Goal: Information Seeking & Learning: Check status

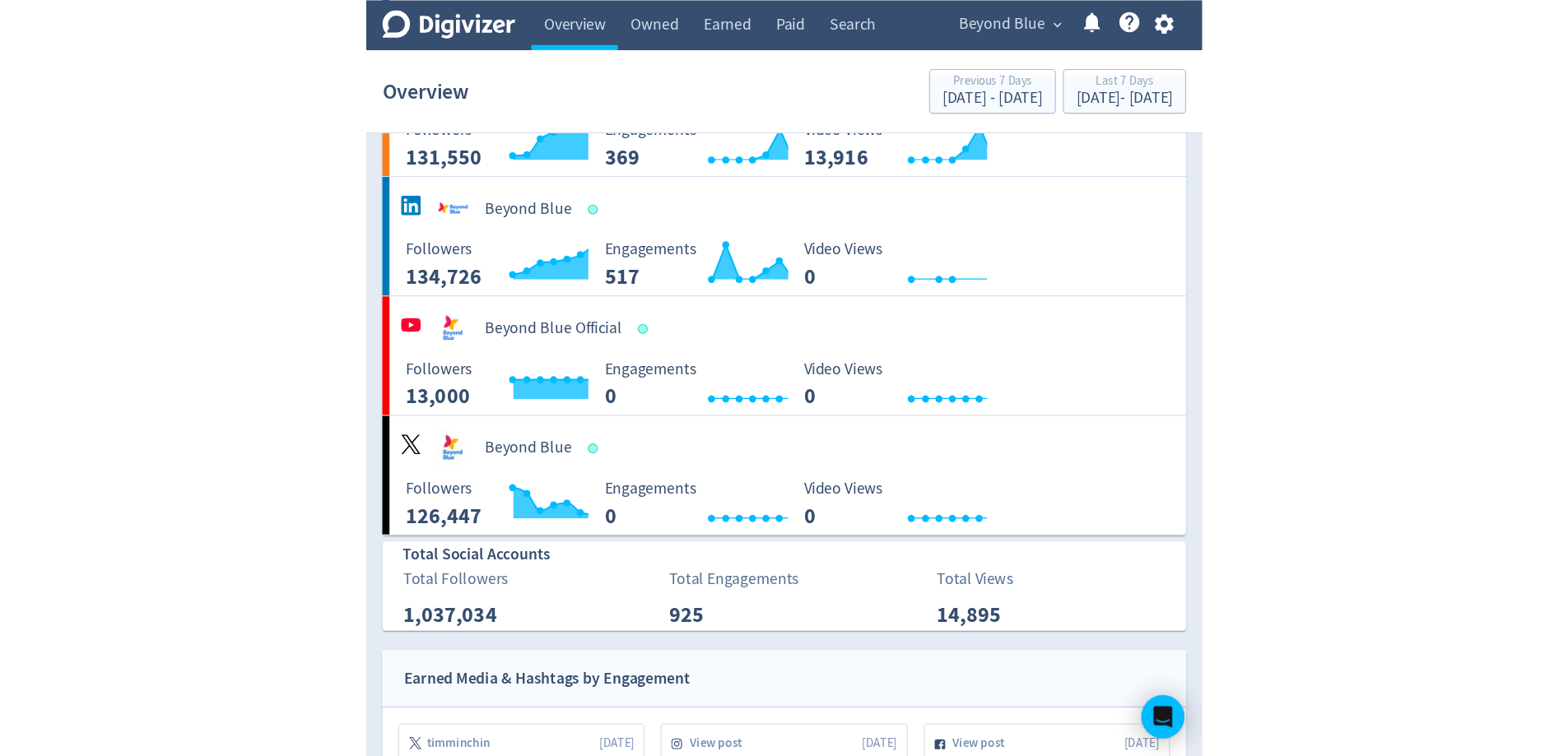
scroll to position [274, 0]
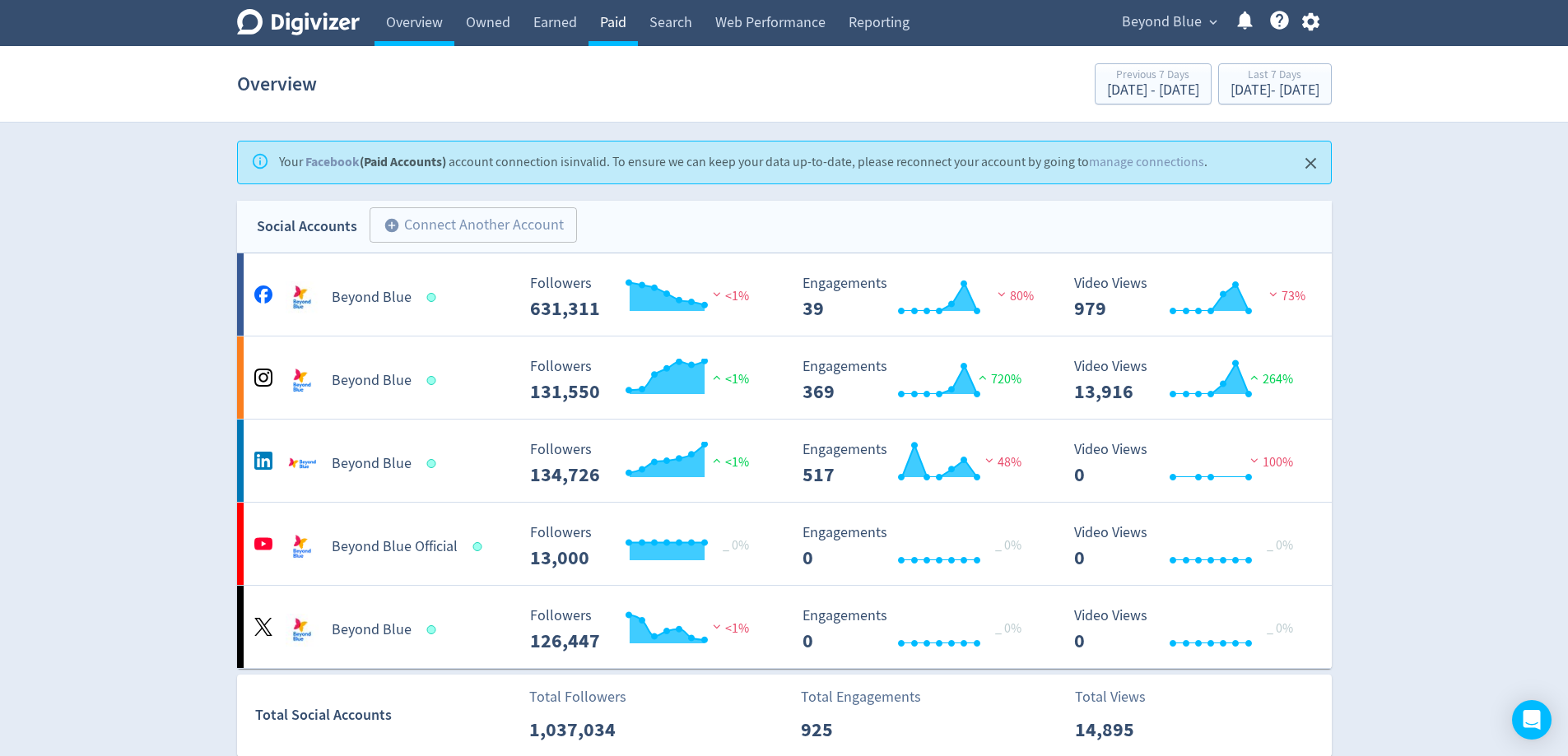
click at [630, 24] on link "Paid" at bounding box center [614, 23] width 50 height 46
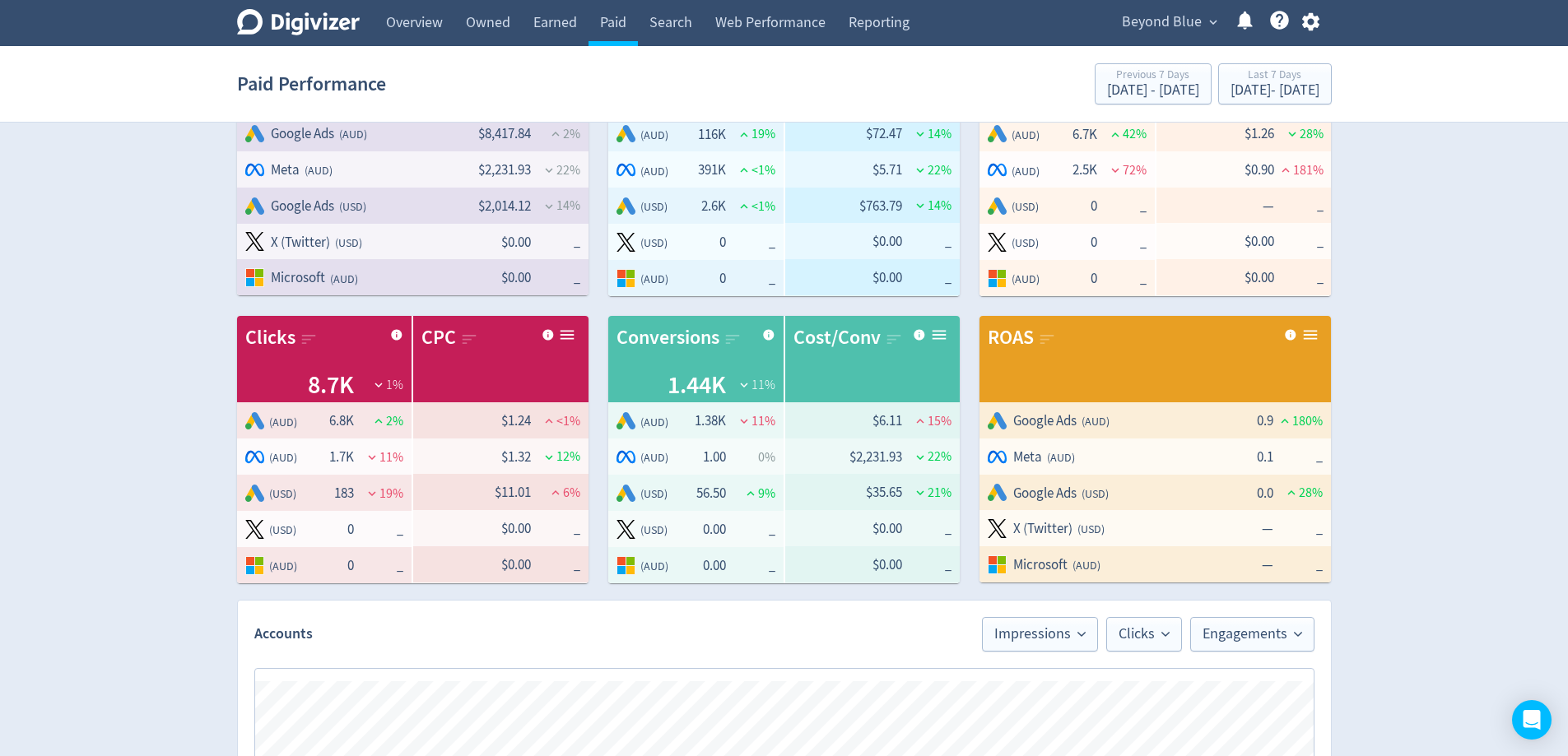
scroll to position [968, 0]
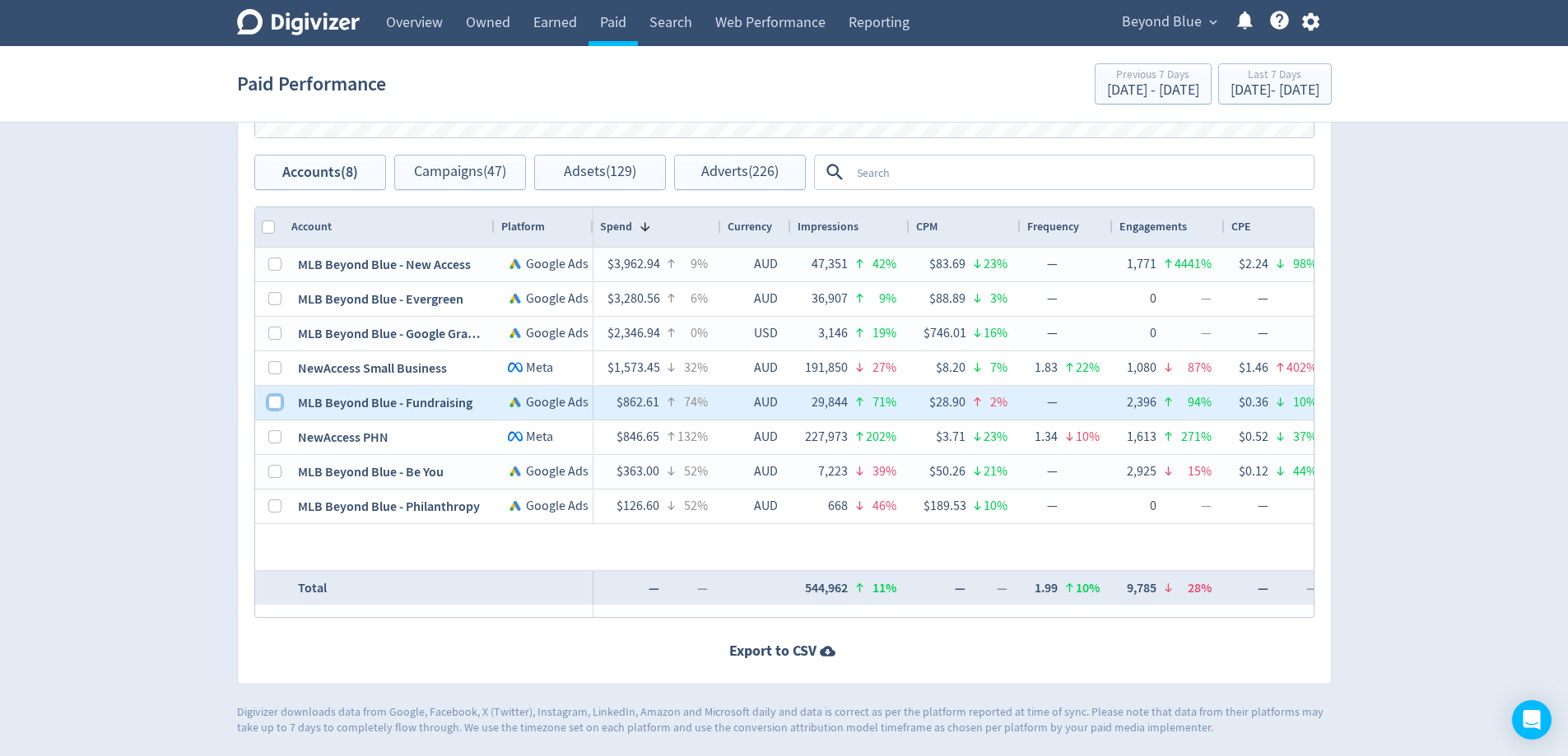
click at [274, 405] on input "Press Space to toggle row selection (unchecked)" at bounding box center [274, 402] width 13 height 13
checkbox input "true"
checkbox input "false"
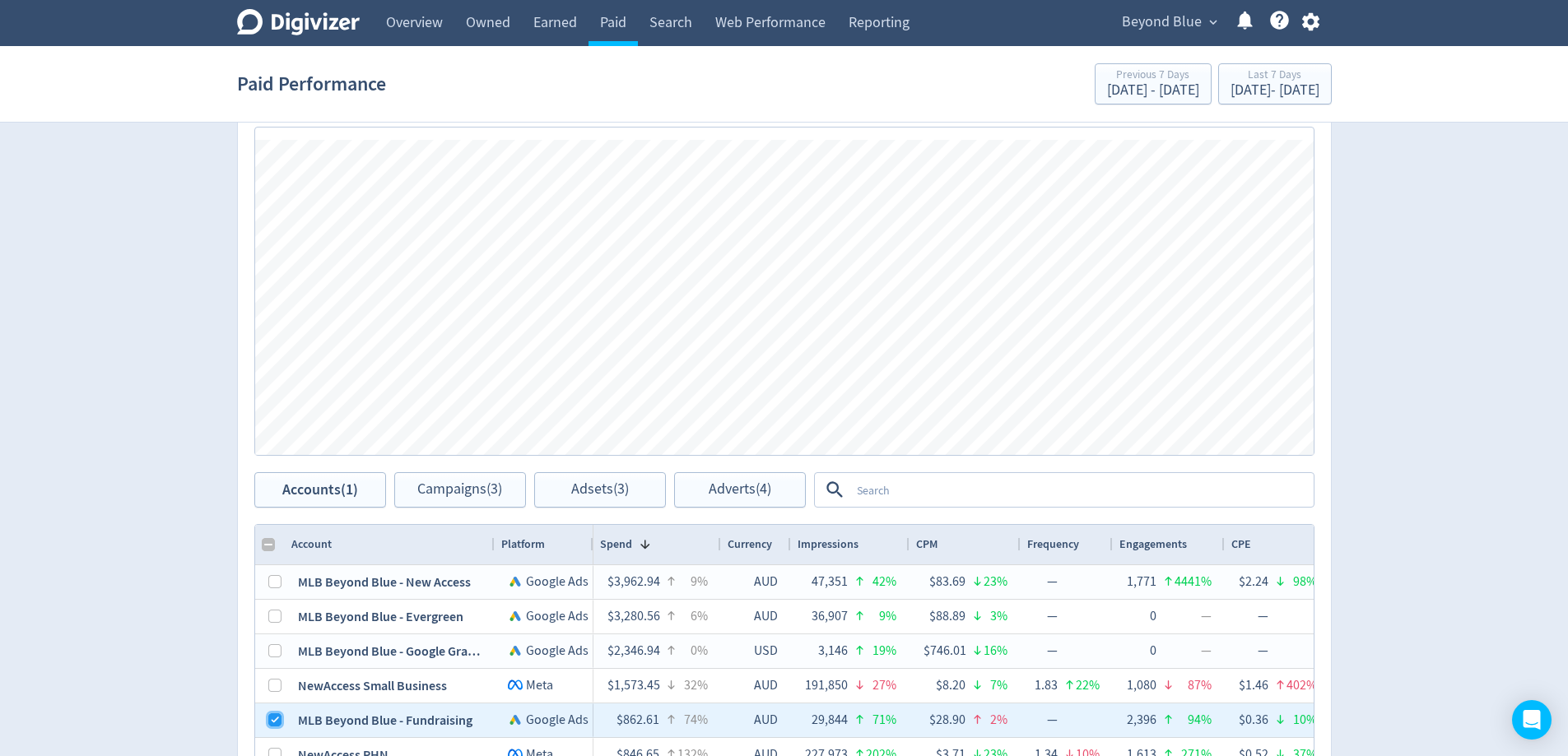
scroll to position [638, 0]
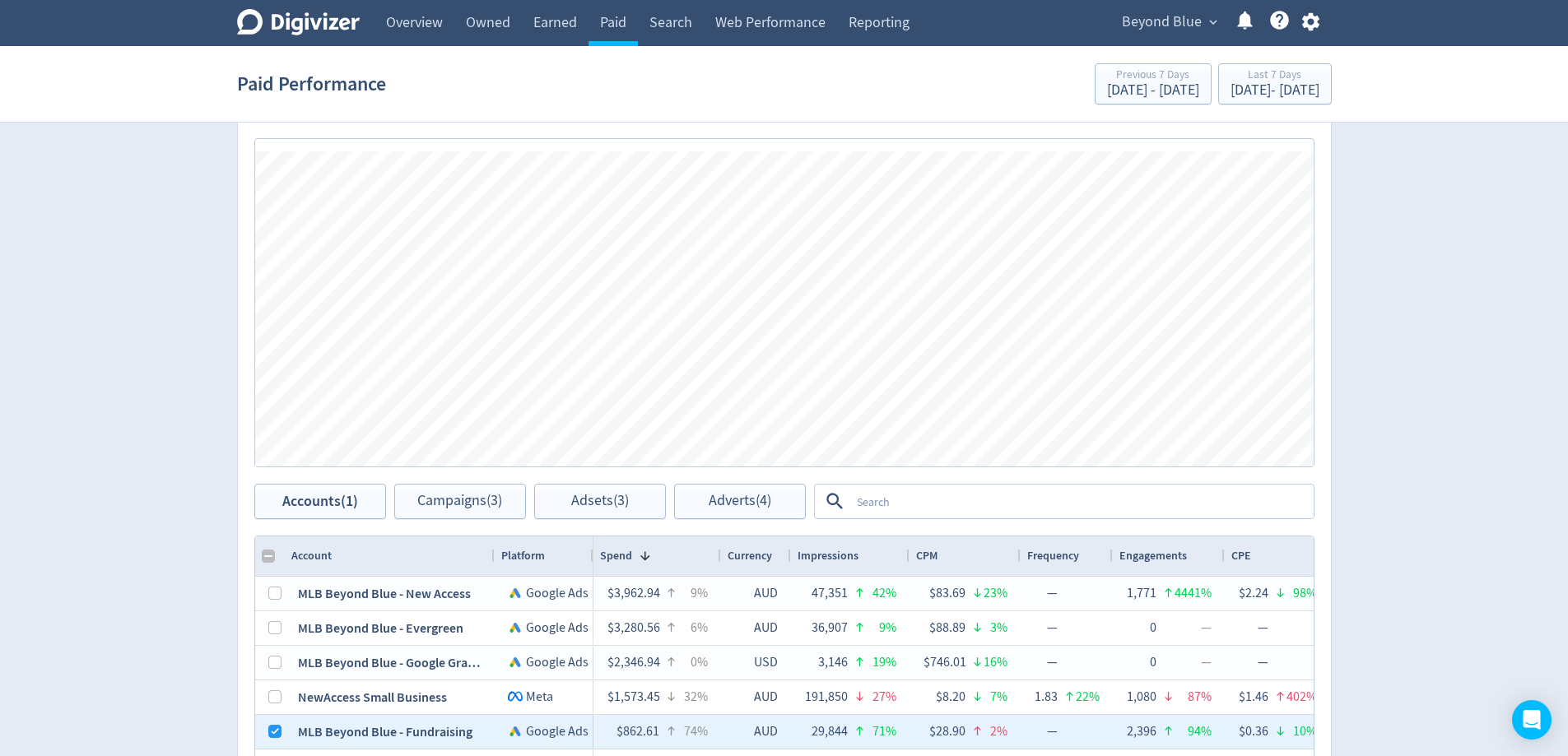
click at [1259, 111] on section "Paid Performance Previous 7 Days [DATE] - [DATE] Last 7 Days [DATE] - [DATE]" at bounding box center [784, 84] width 1568 height 76
click at [1259, 101] on div "Last 7 Days [DATE] - [DATE]" at bounding box center [1274, 85] width 104 height 34
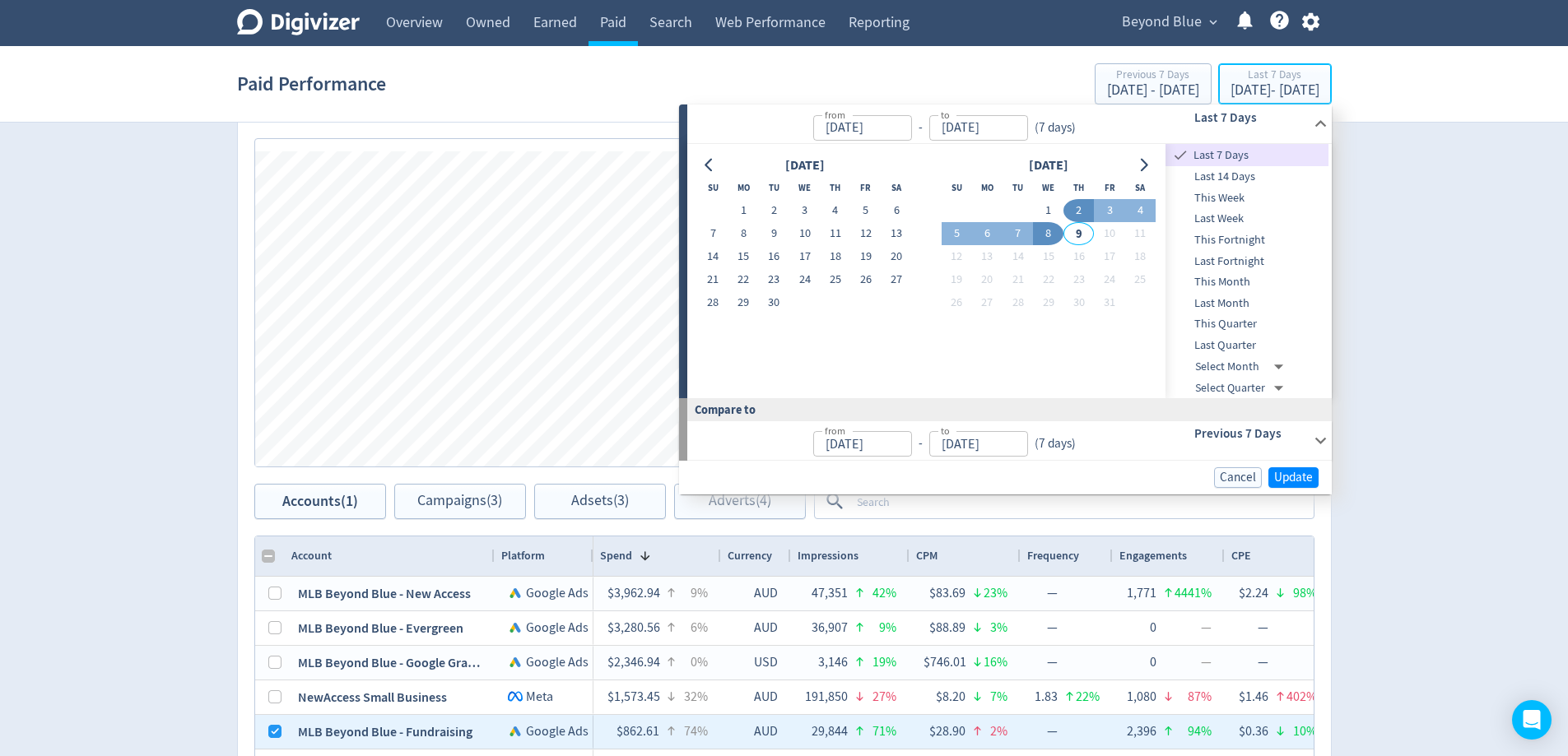
type input "[DATE]"
click at [1288, 304] on span "Last Month" at bounding box center [1247, 304] width 163 height 18
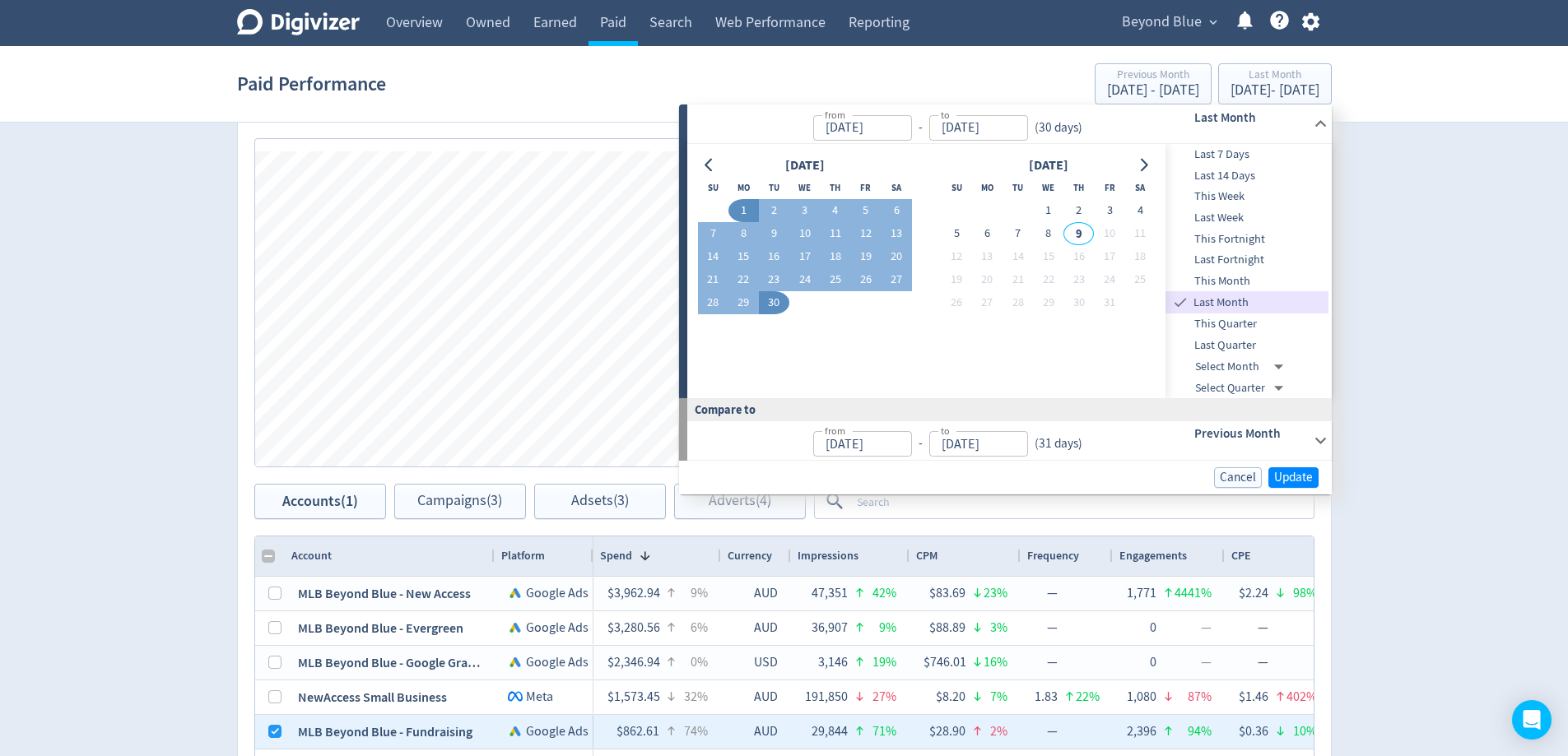
type input "[DATE]"
click at [1308, 474] on span "Update" at bounding box center [1294, 478] width 39 height 12
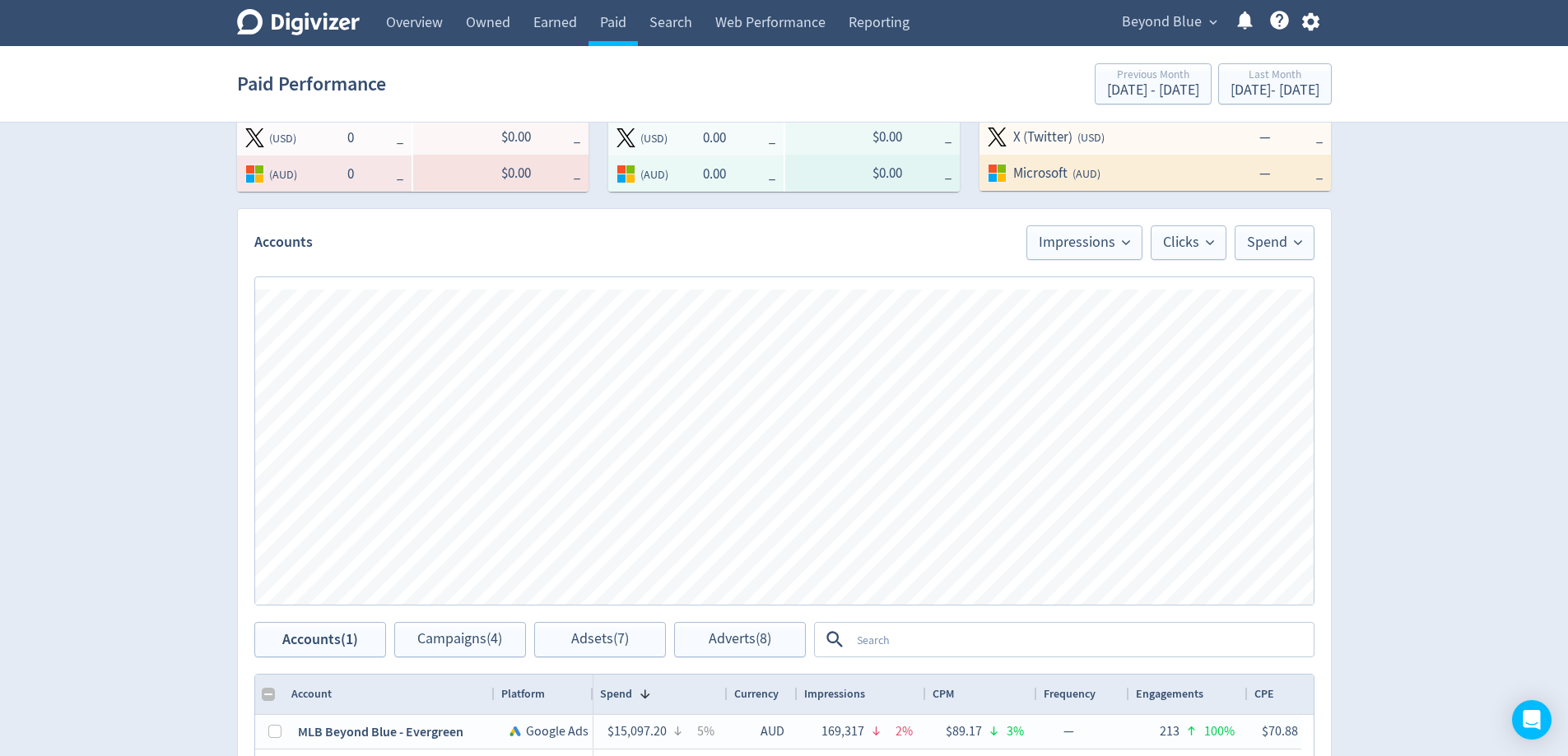
scroll to position [474, 0]
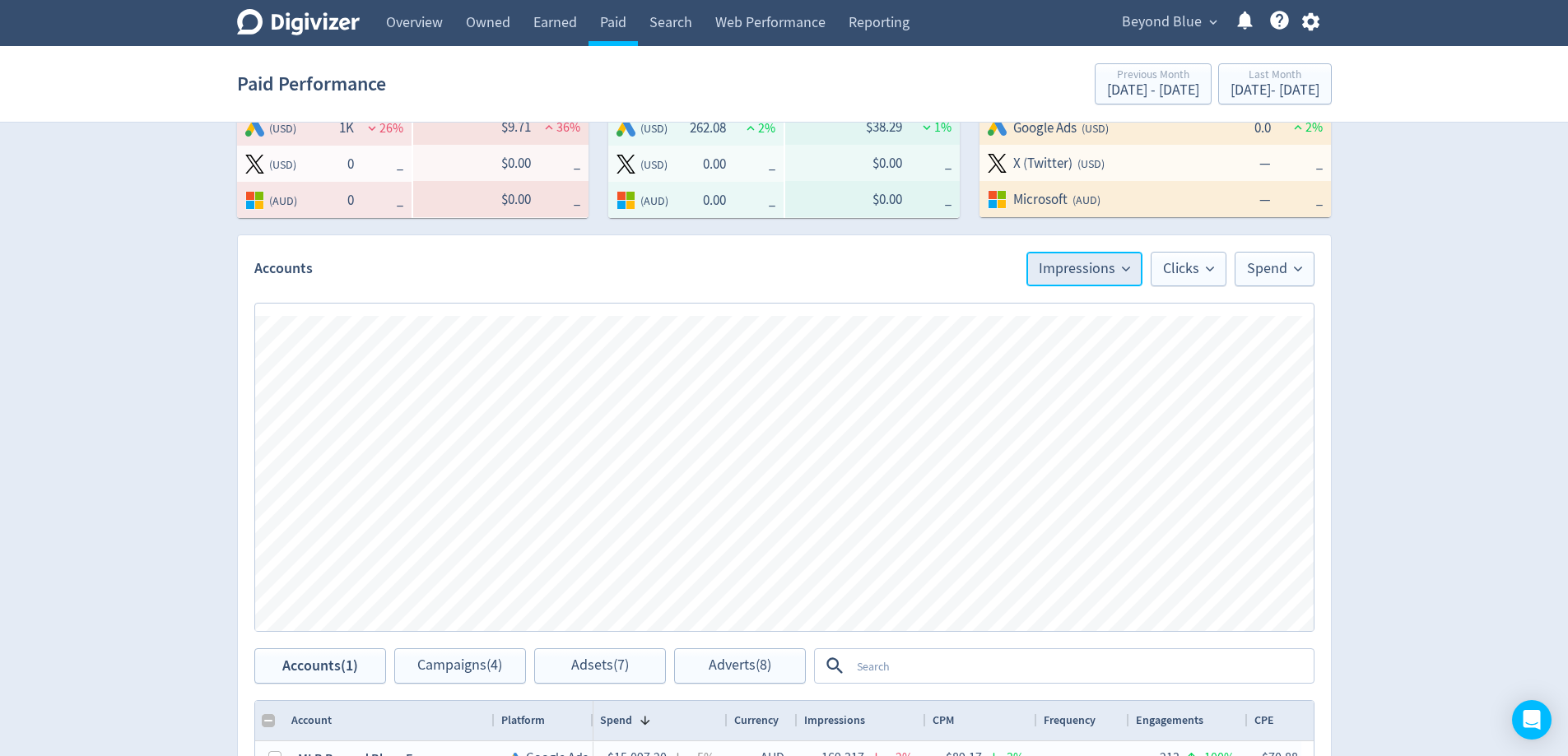
click at [1116, 264] on span "Impressions" at bounding box center [1084, 269] width 91 height 15
click at [1078, 355] on li "Conversions" at bounding box center [1062, 361] width 158 height 38
click at [1179, 278] on button "Clicks" at bounding box center [1189, 268] width 76 height 35
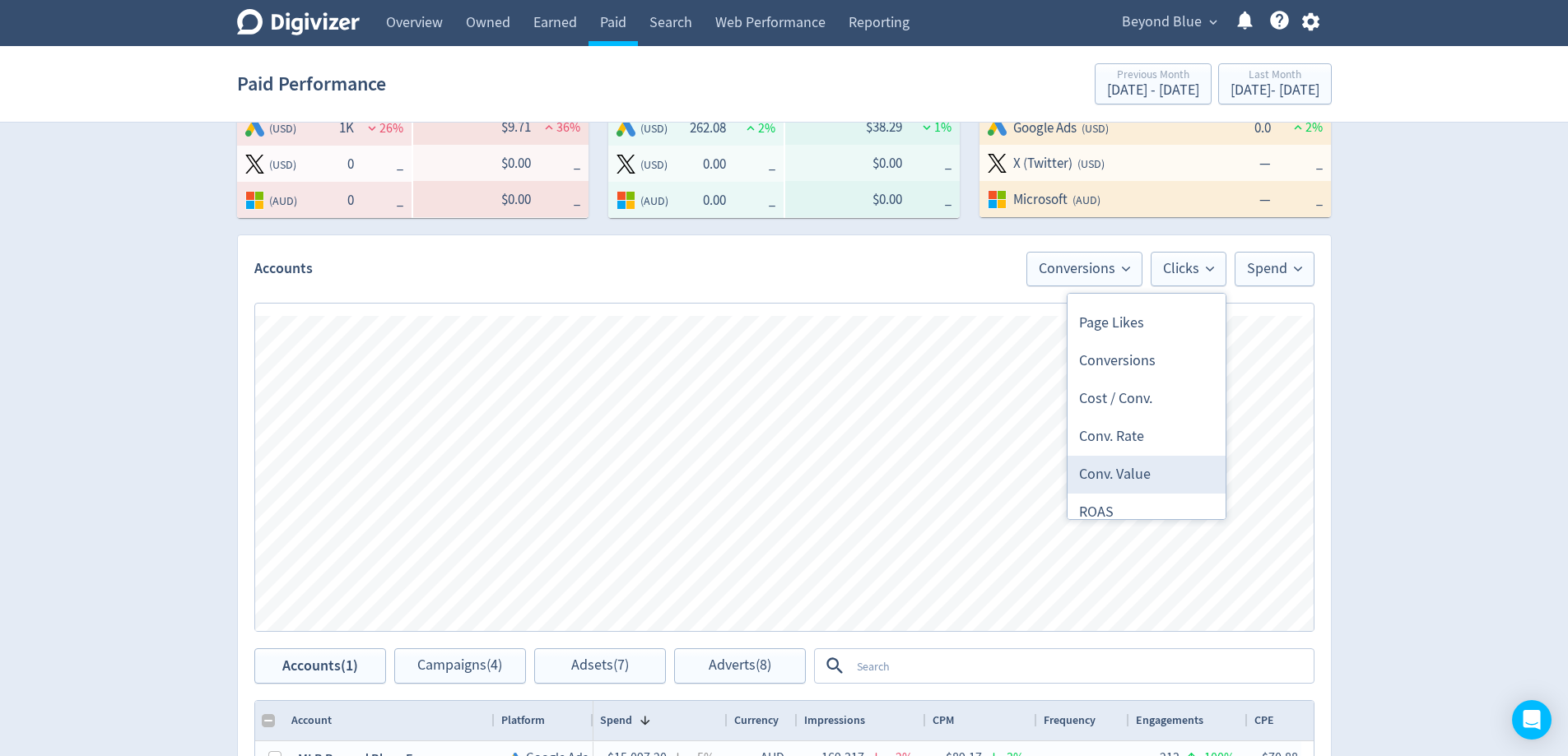
click at [1162, 473] on li "Conv. Value" at bounding box center [1147, 474] width 158 height 38
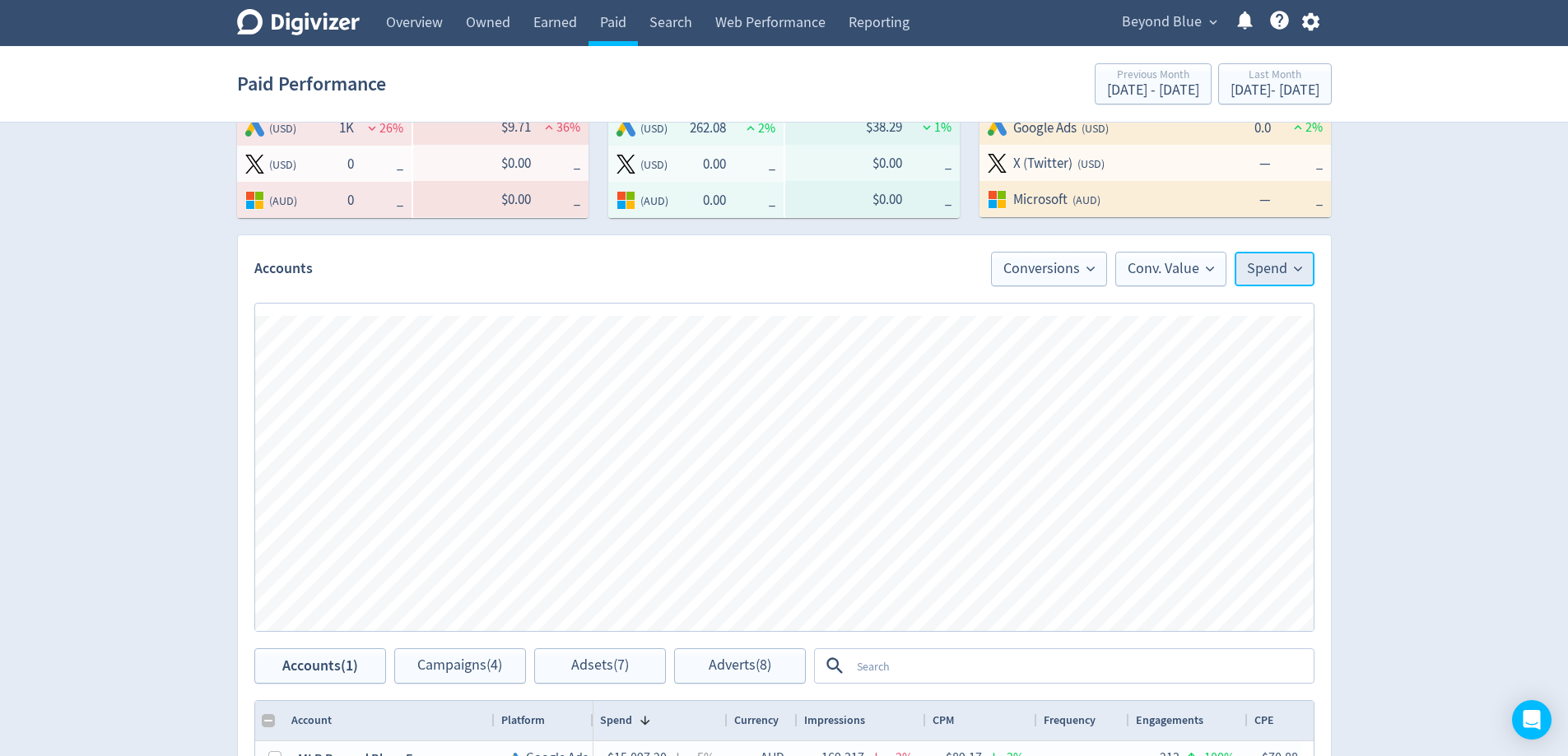
click at [1286, 281] on button "Spend" at bounding box center [1274, 268] width 80 height 35
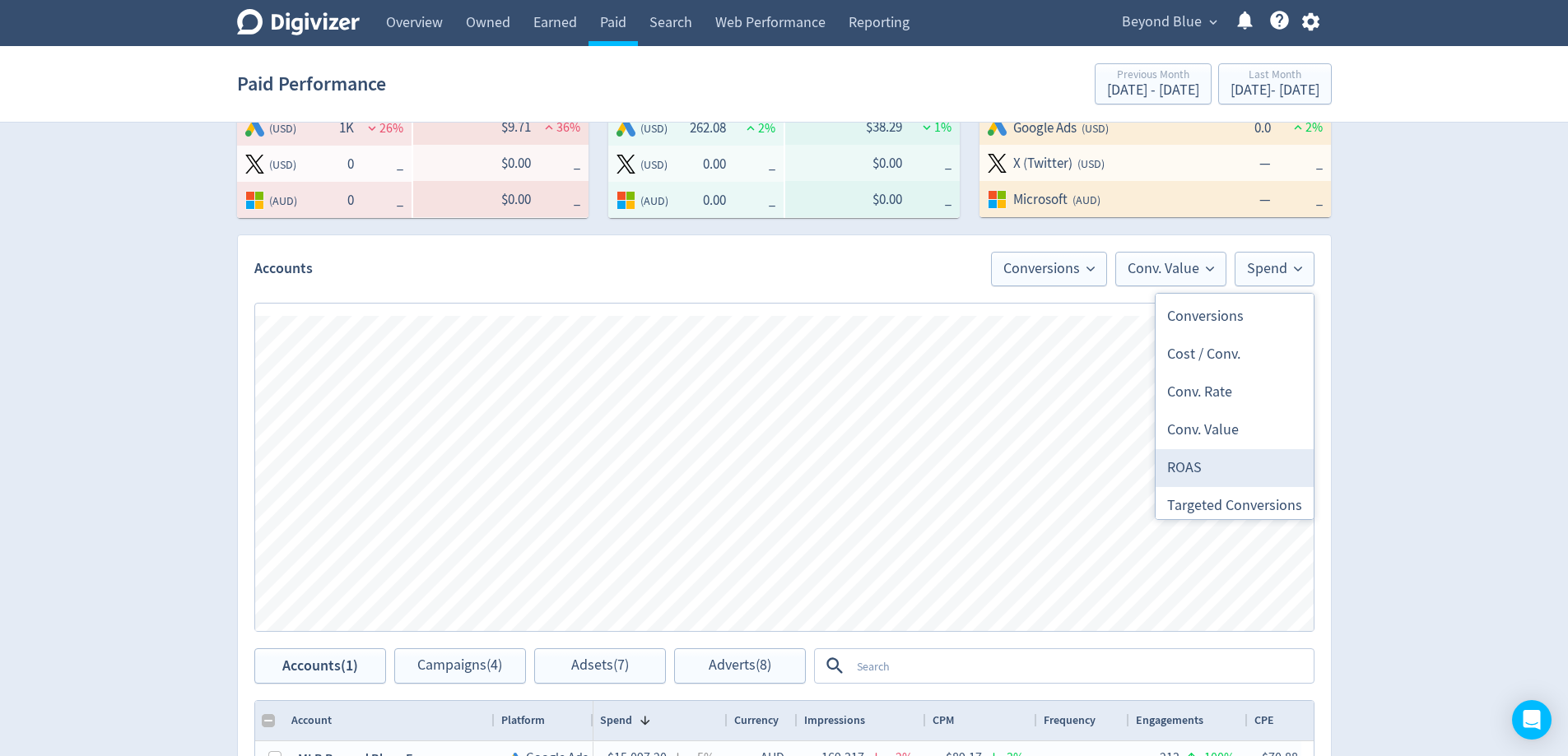
click at [1245, 457] on li "ROAS" at bounding box center [1234, 468] width 158 height 38
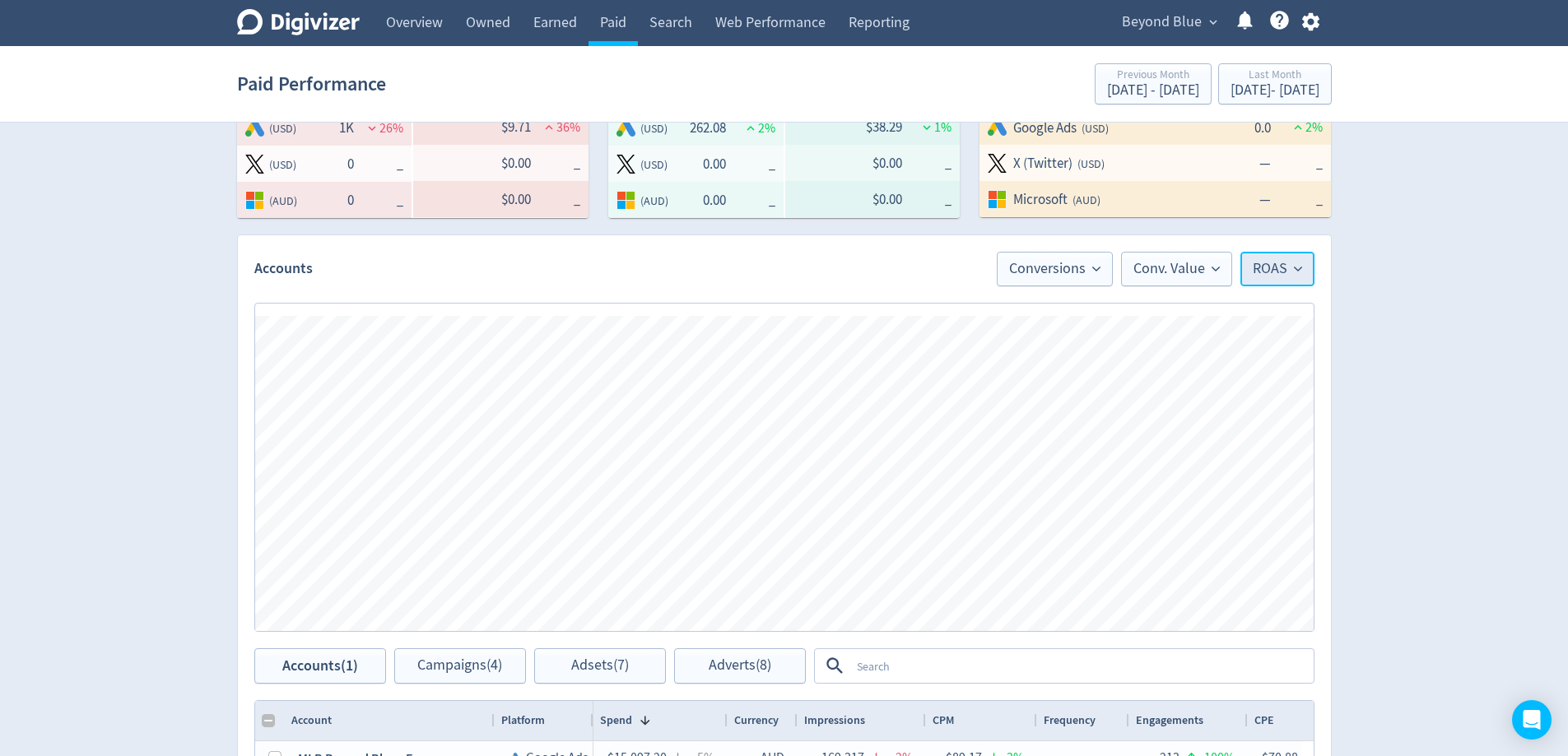
click at [1305, 268] on button "ROAS" at bounding box center [1278, 268] width 74 height 35
click at [1257, 488] on li "Targeted ROAS" at bounding box center [1234, 492] width 158 height 38
click at [1309, 274] on button "Targeted ROAS" at bounding box center [1248, 268] width 133 height 35
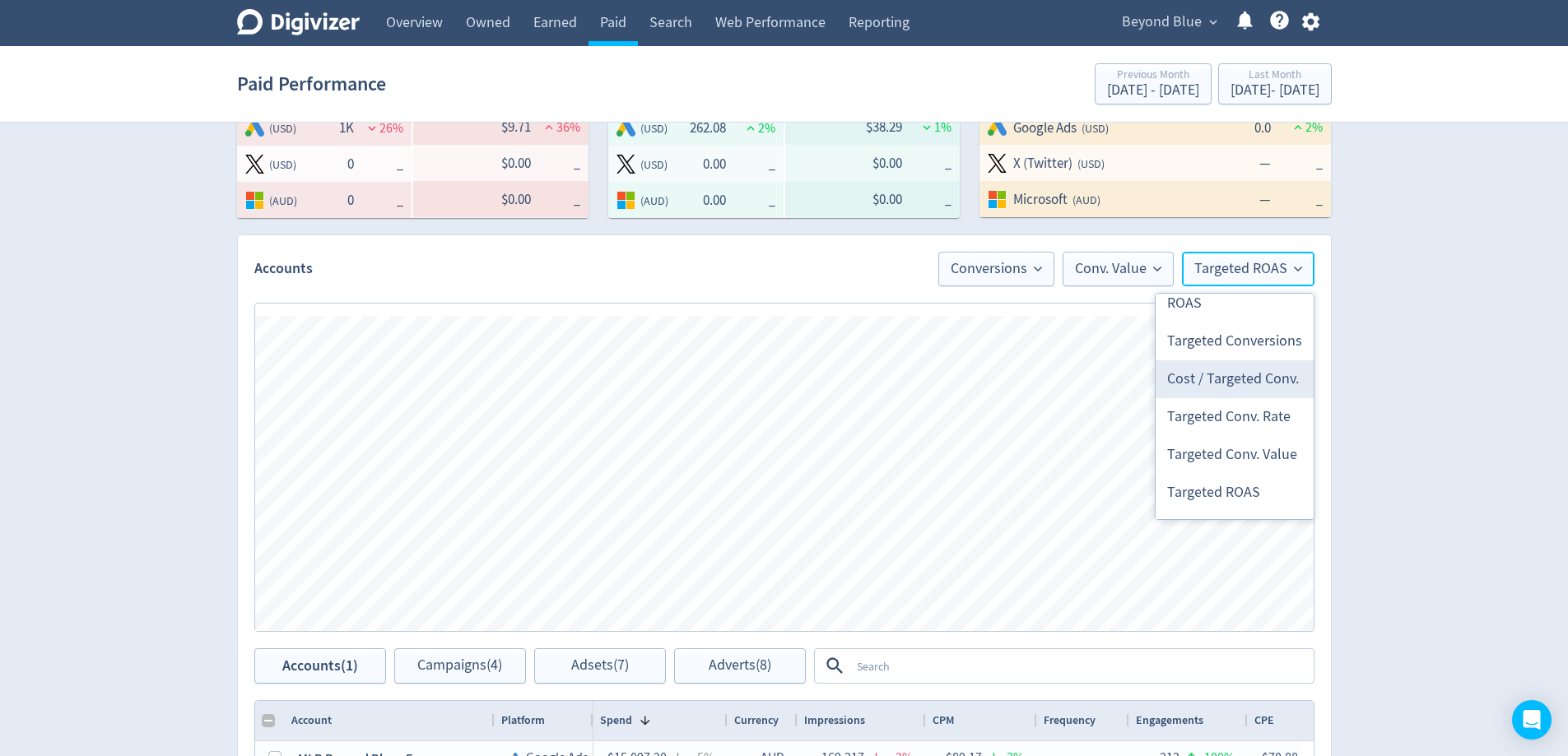
scroll to position [659, 0]
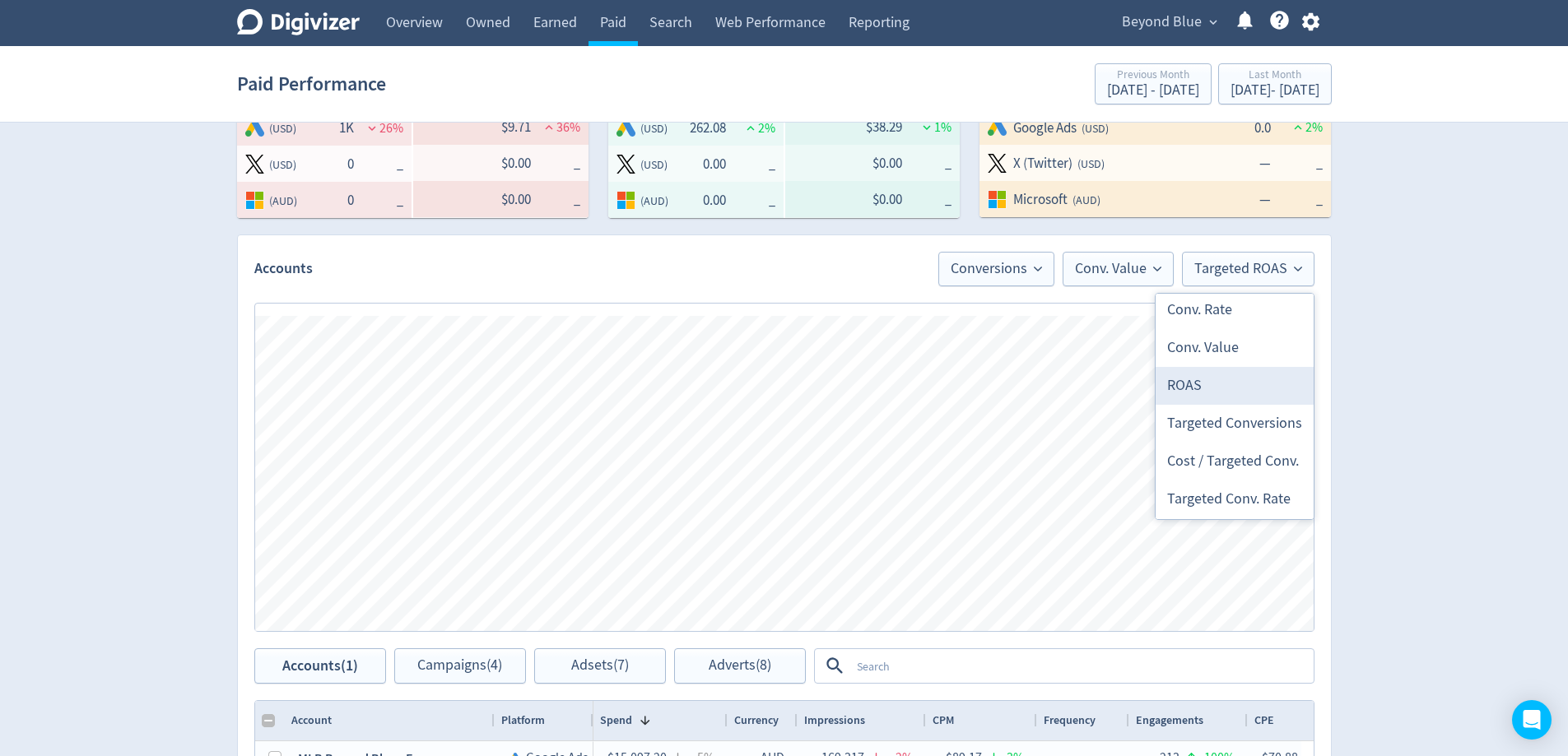
click at [1280, 391] on li "ROAS" at bounding box center [1234, 386] width 158 height 38
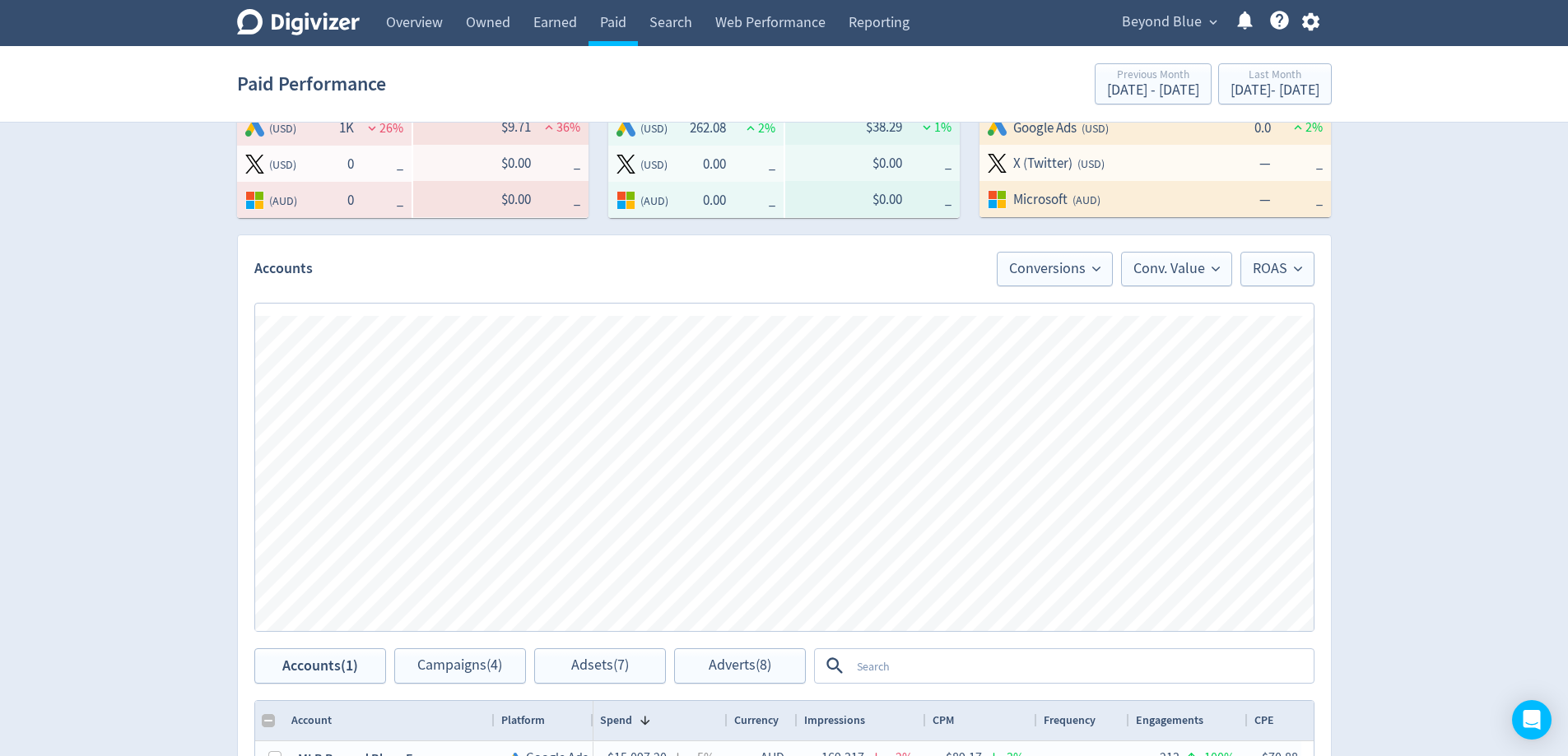
click at [1463, 413] on div "Digivizer Logo [PERSON_NAME] Logo Overview Owned Earned Paid Search Web Perform…" at bounding box center [784, 378] width 1568 height 1704
click at [1047, 272] on span "Conversions" at bounding box center [1054, 269] width 91 height 15
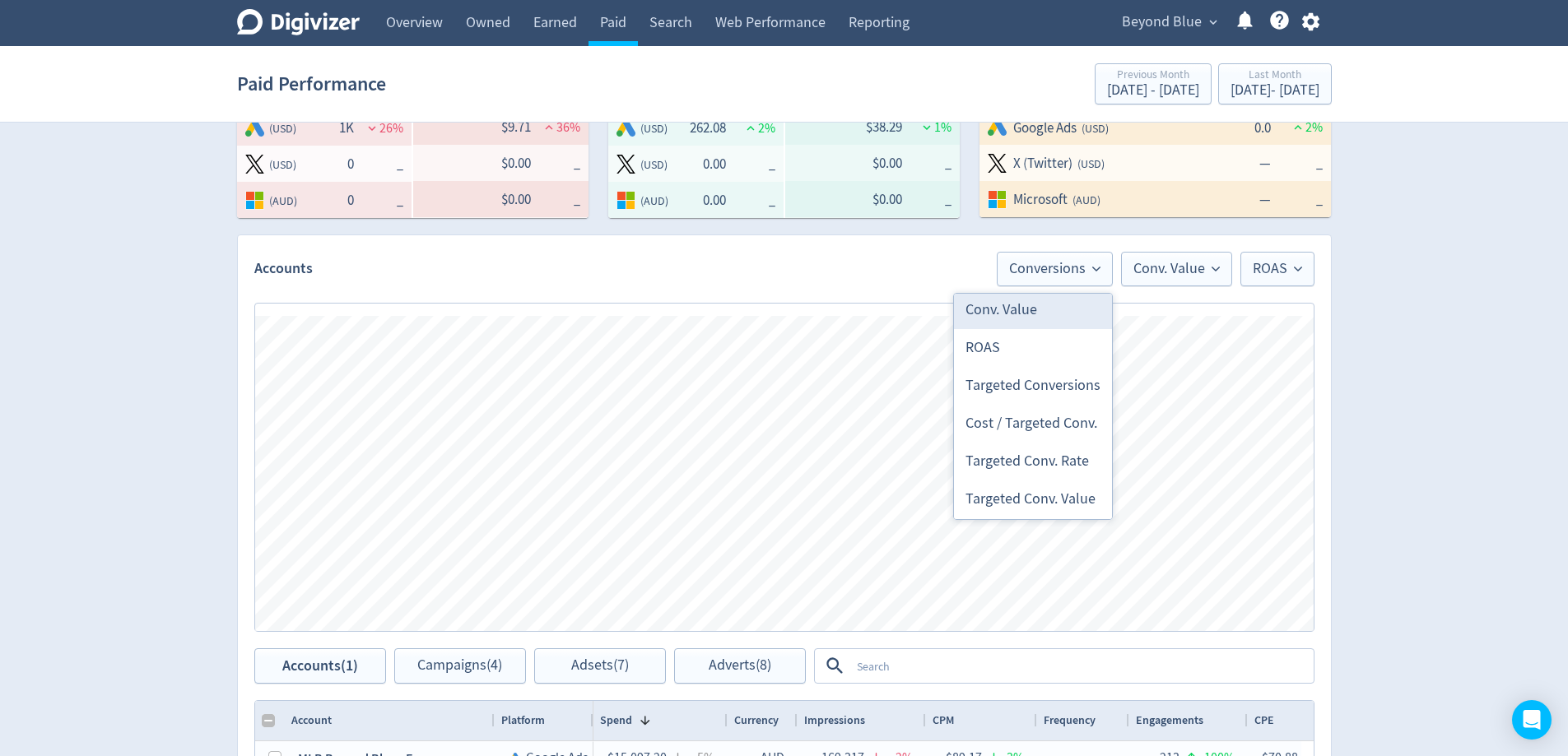
click at [1047, 316] on li "Conv. Value" at bounding box center [1032, 310] width 158 height 38
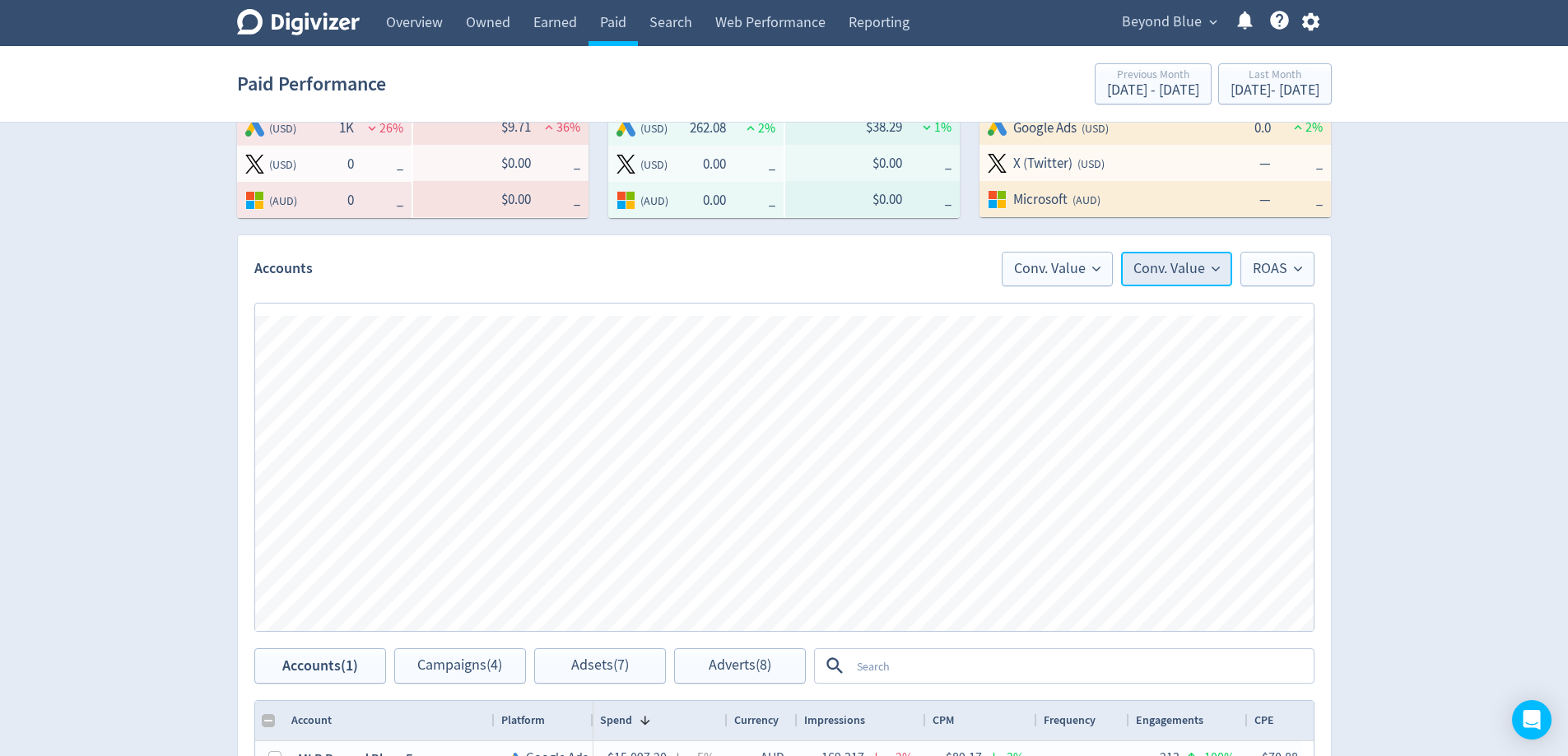
click at [1164, 274] on span "Conv. Value" at bounding box center [1177, 269] width 87 height 15
drag, startPoint x: 1142, startPoint y: 447, endPoint x: 1441, endPoint y: 446, distance: 299.0
click at [1142, 447] on li "Conversions" at bounding box center [1152, 444] width 158 height 38
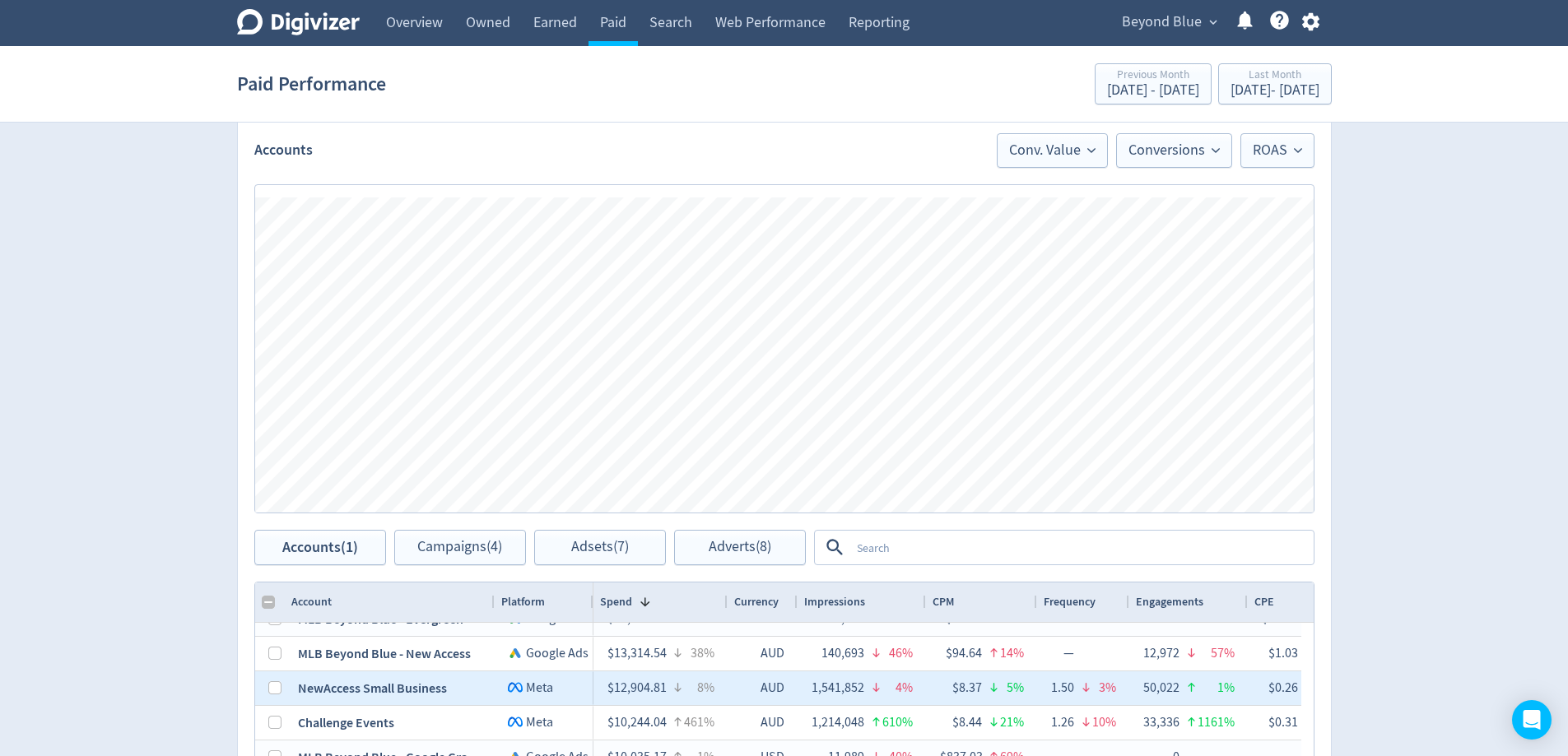
scroll to position [23, 0]
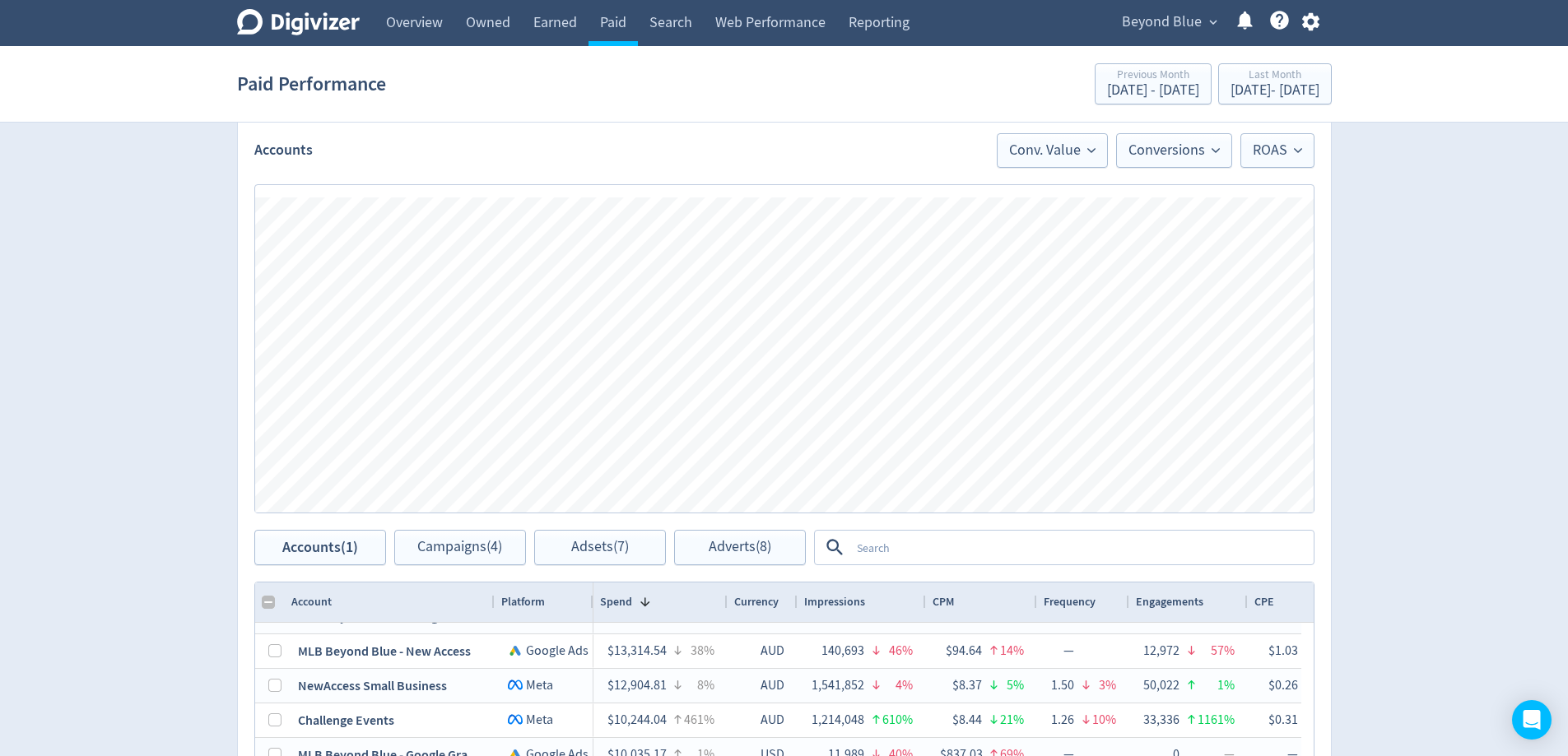
checkbox input "false"
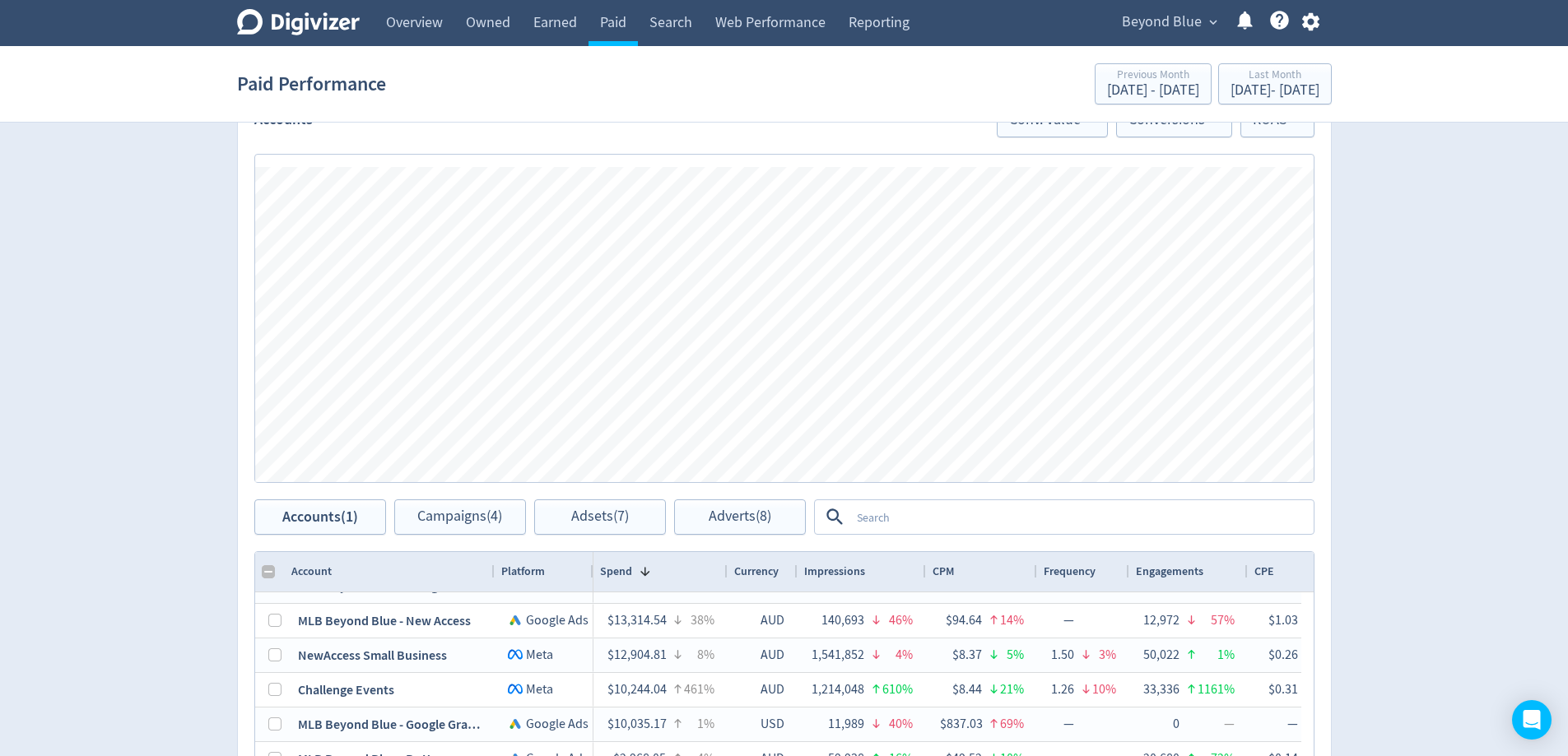
scroll to position [757, 0]
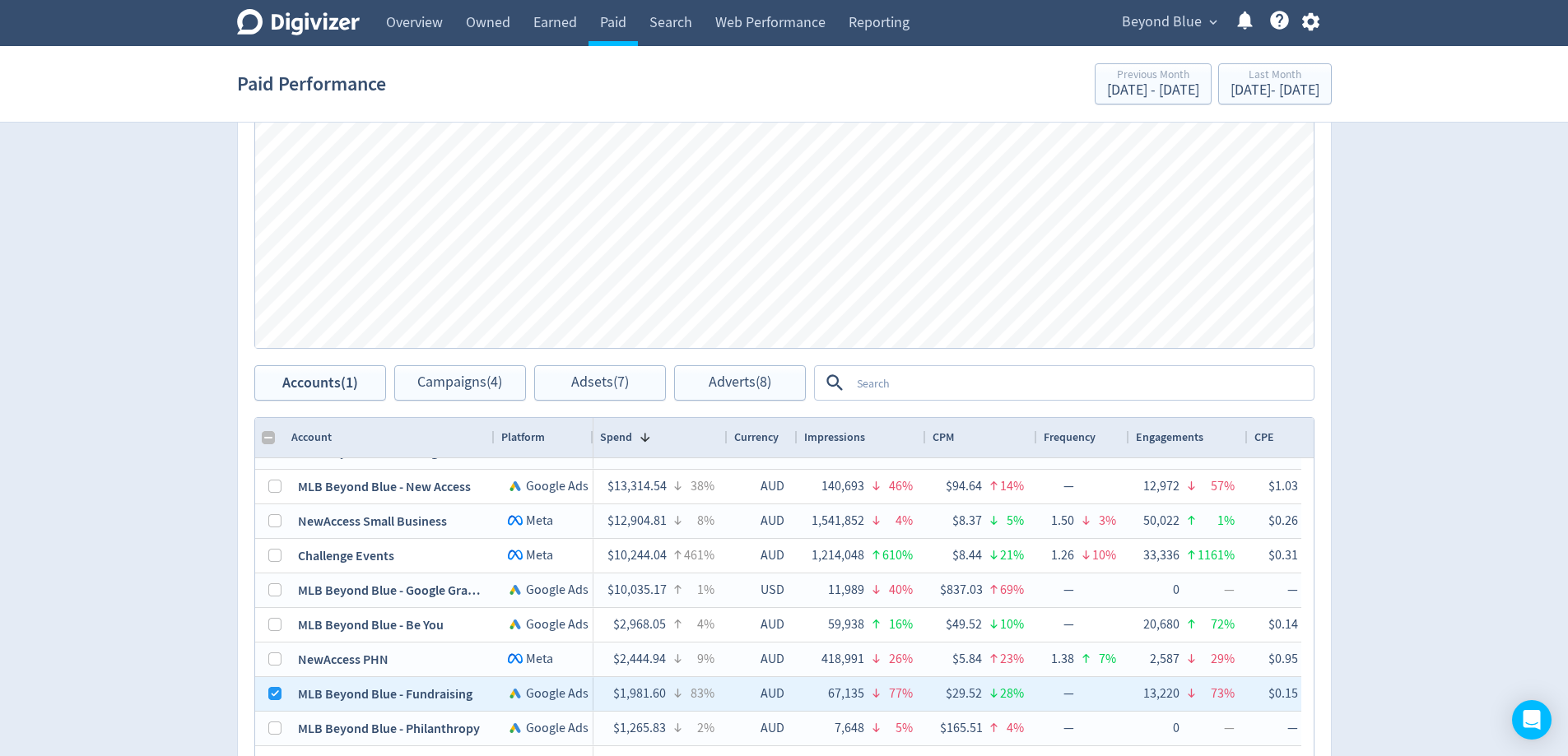
click at [911, 391] on textarea at bounding box center [1081, 383] width 462 height 30
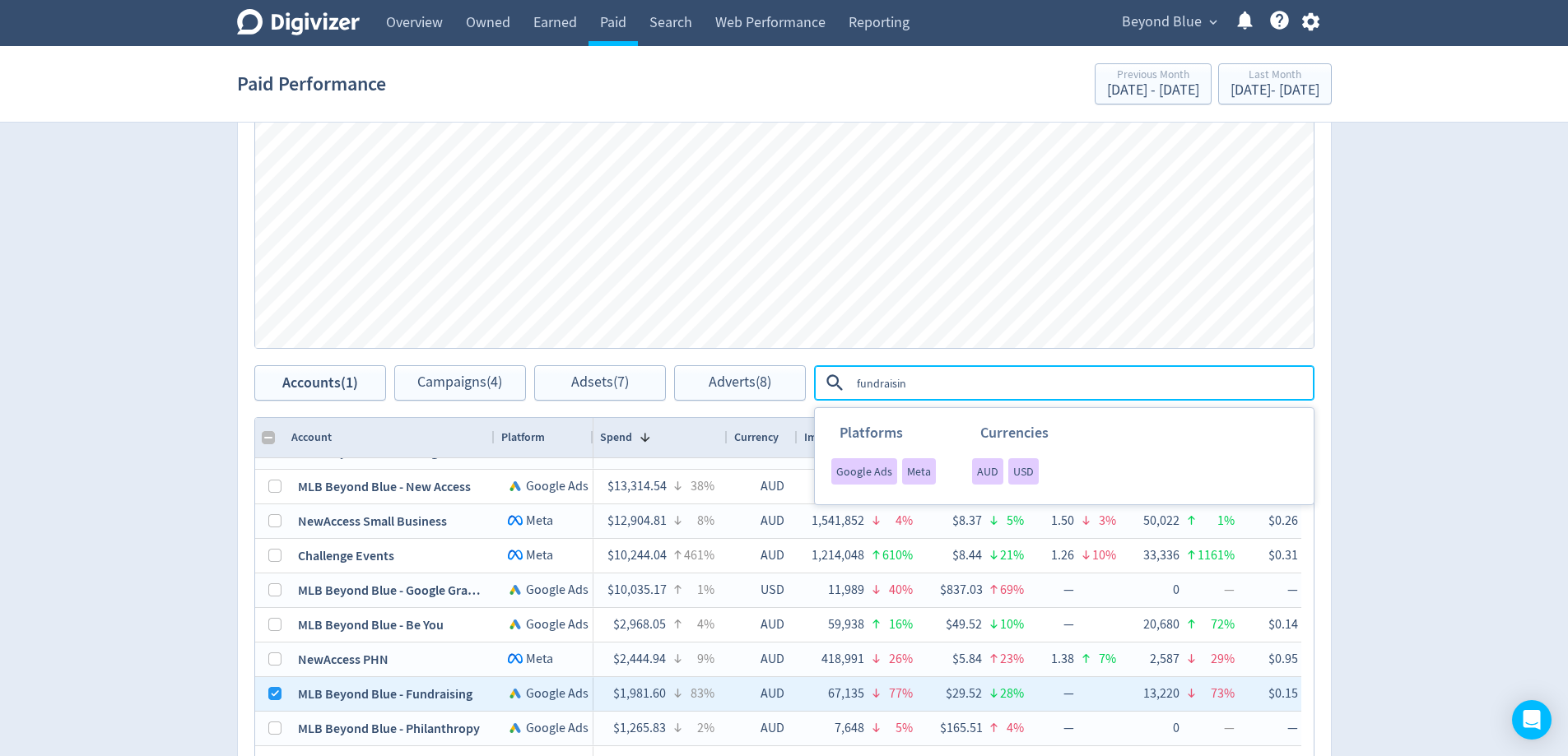
type textarea "fundraising"
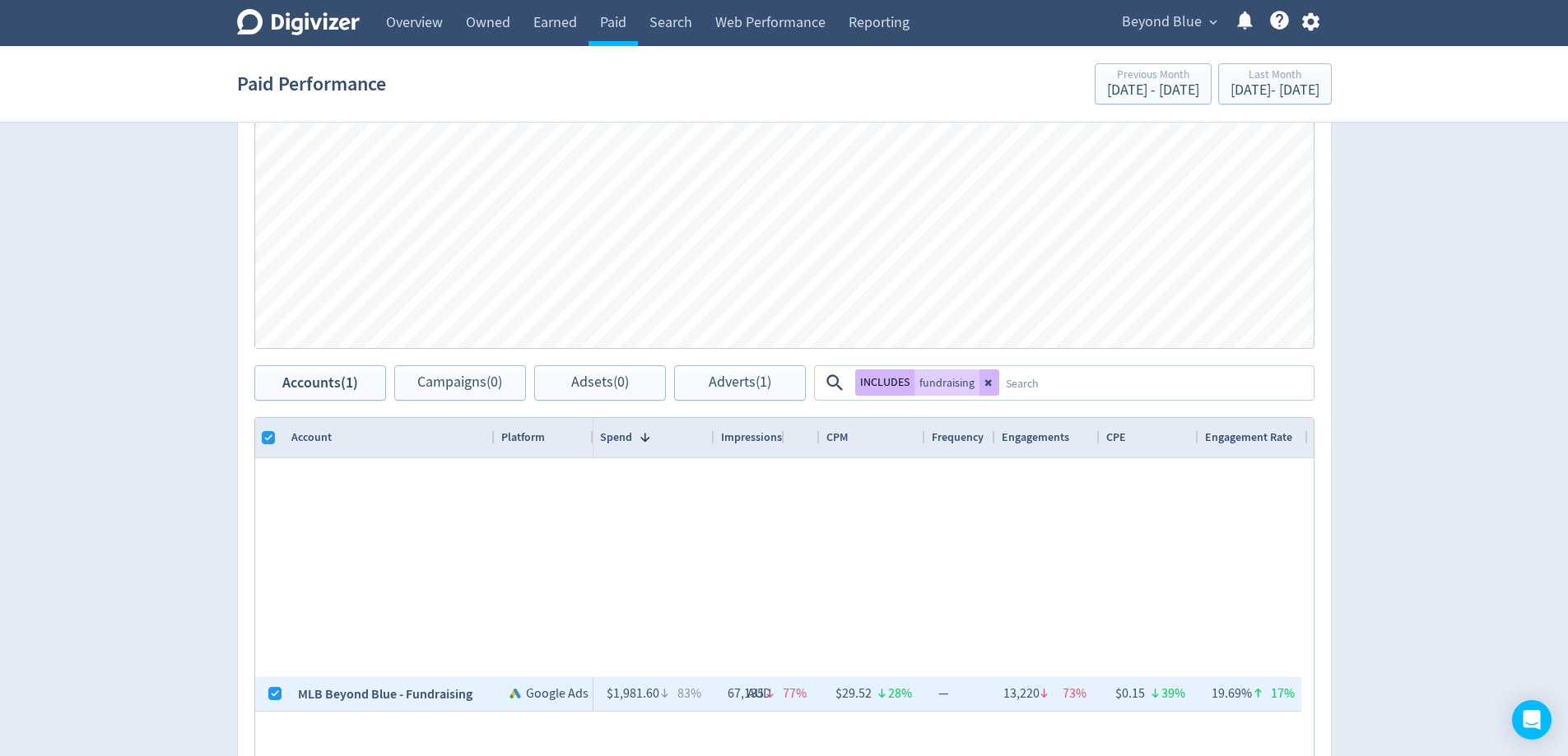
checkbox input "true"
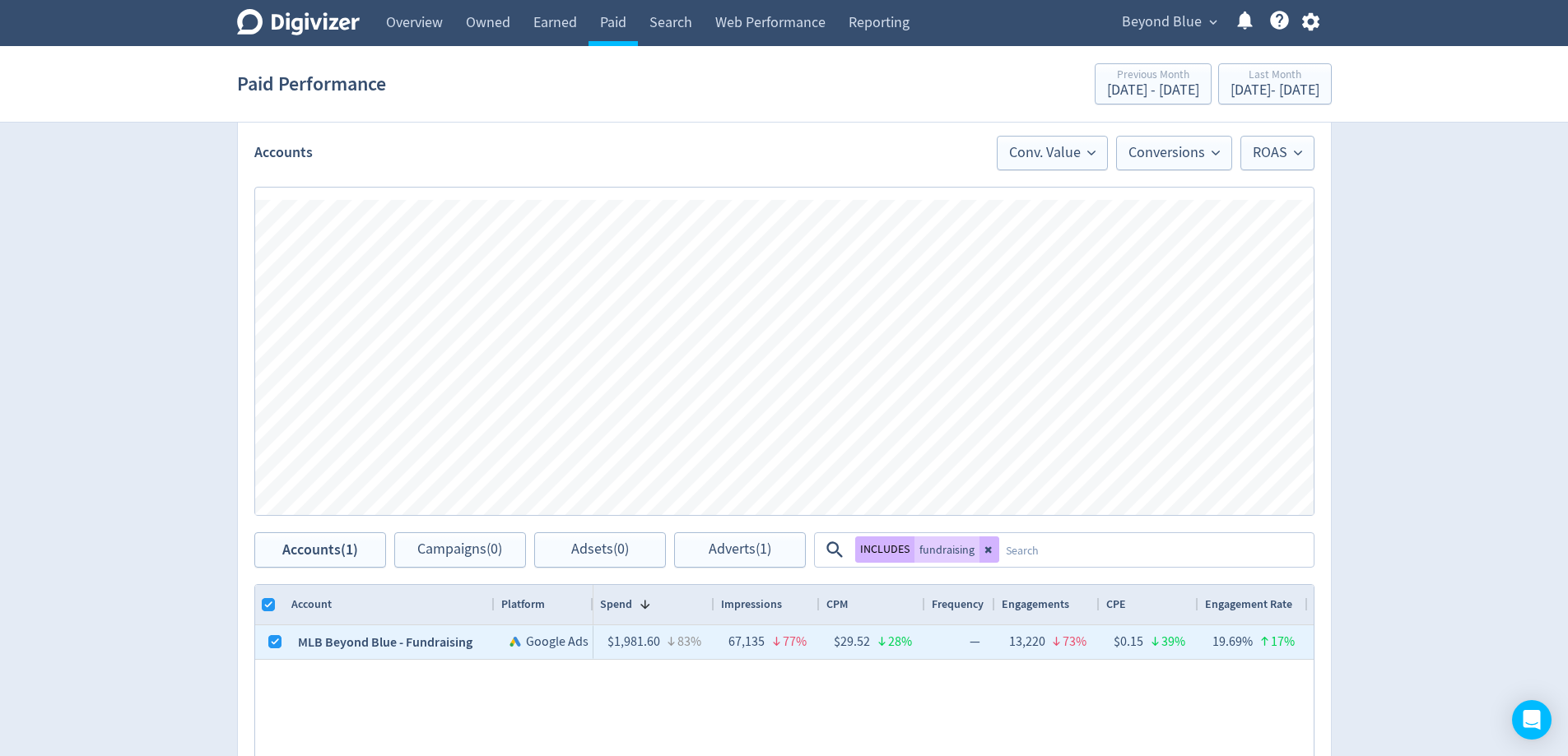
scroll to position [592, 0]
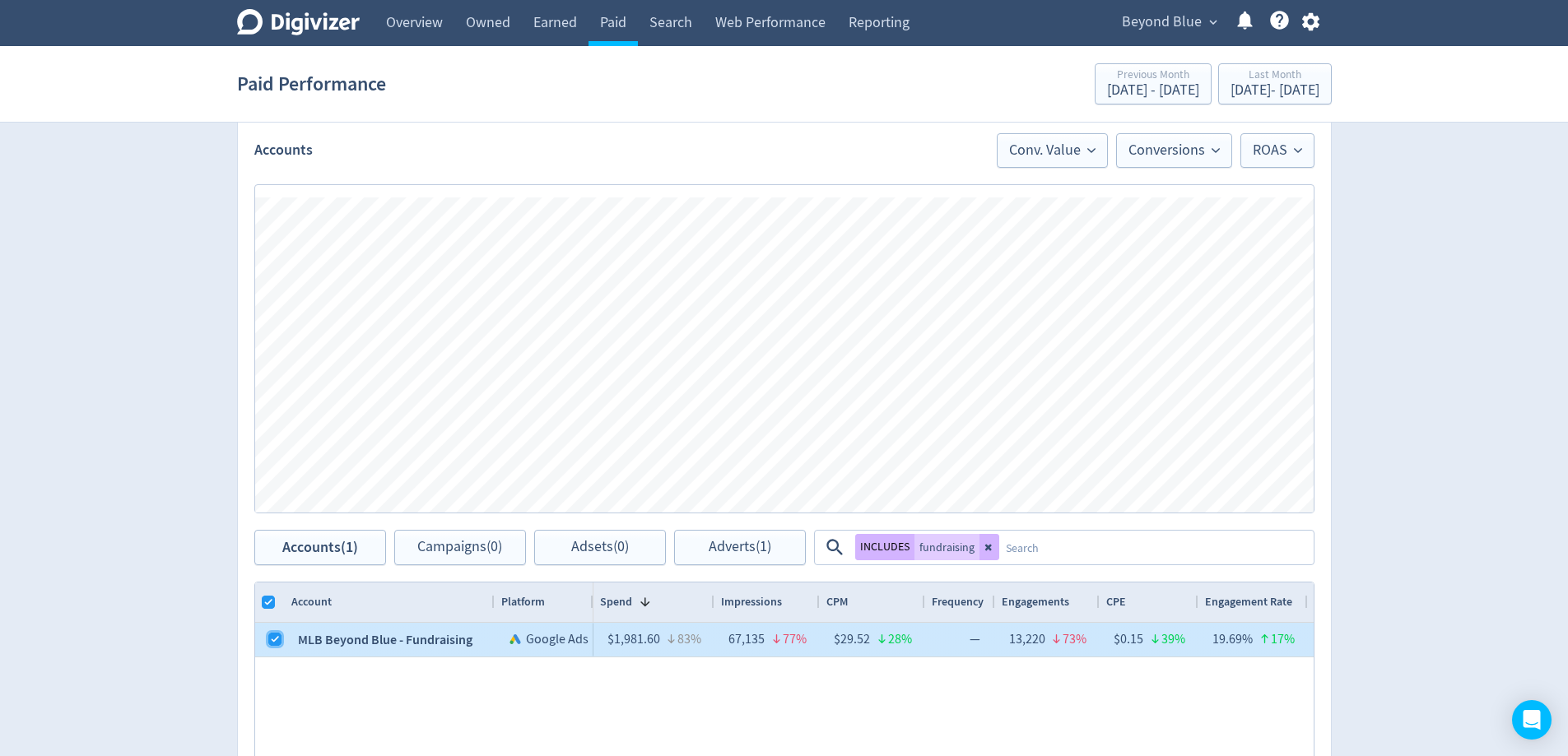
click at [277, 636] on input "Press Space to toggle row selection (checked)" at bounding box center [274, 639] width 13 height 13
checkbox input "false"
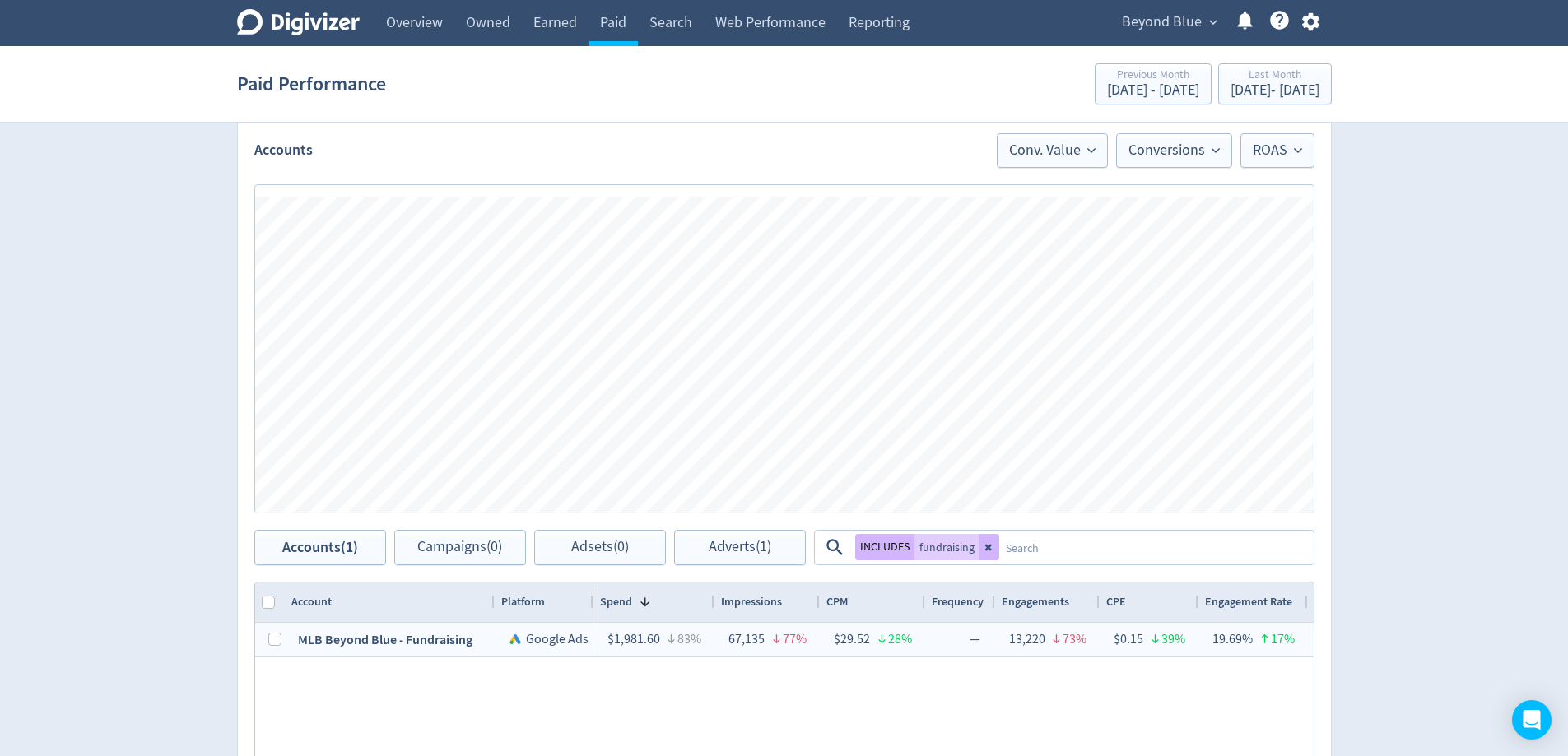
drag, startPoint x: 990, startPoint y: 550, endPoint x: 691, endPoint y: 606, distance: 304.2
click at [991, 550] on icon at bounding box center [989, 547] width 10 height 10
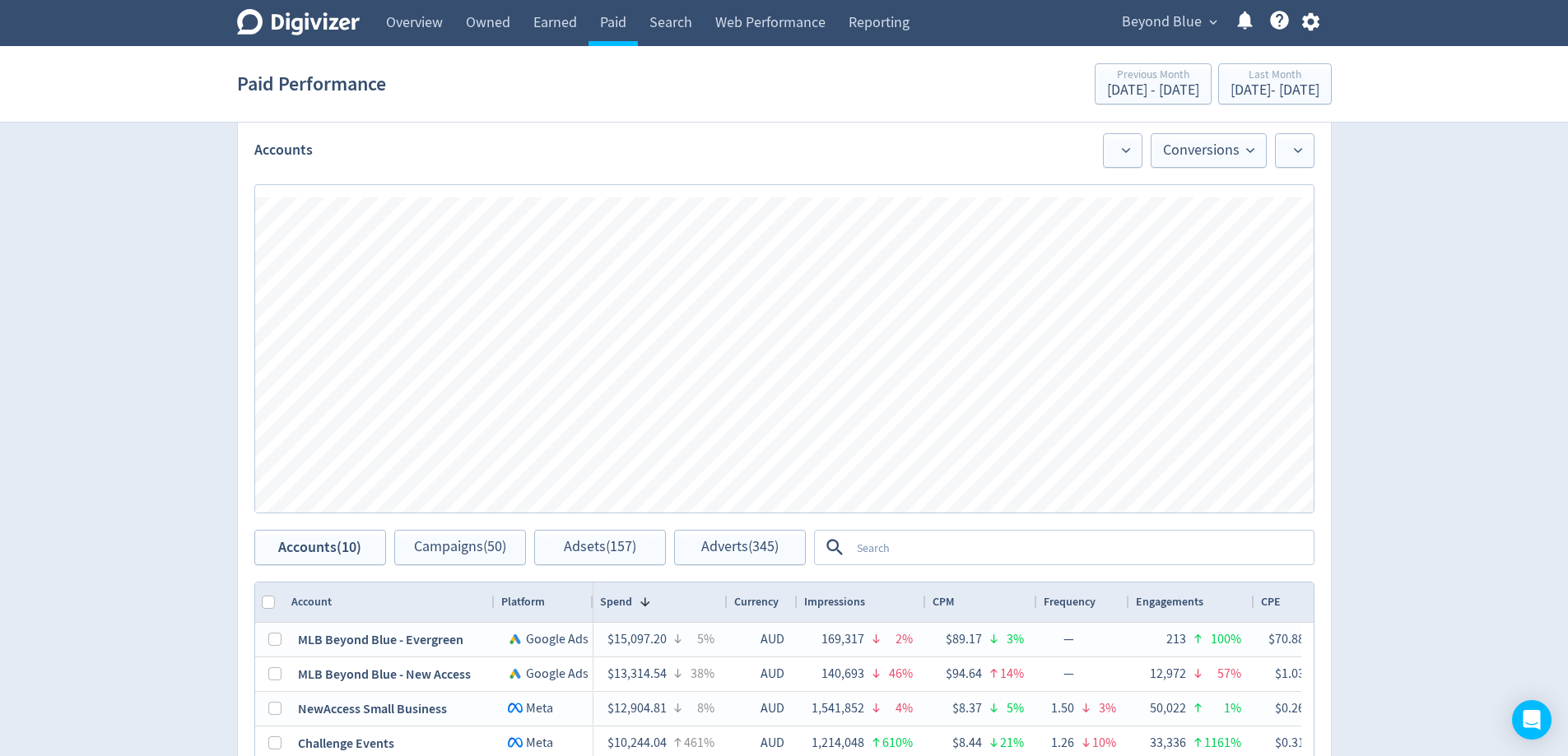
scroll to position [922, 0]
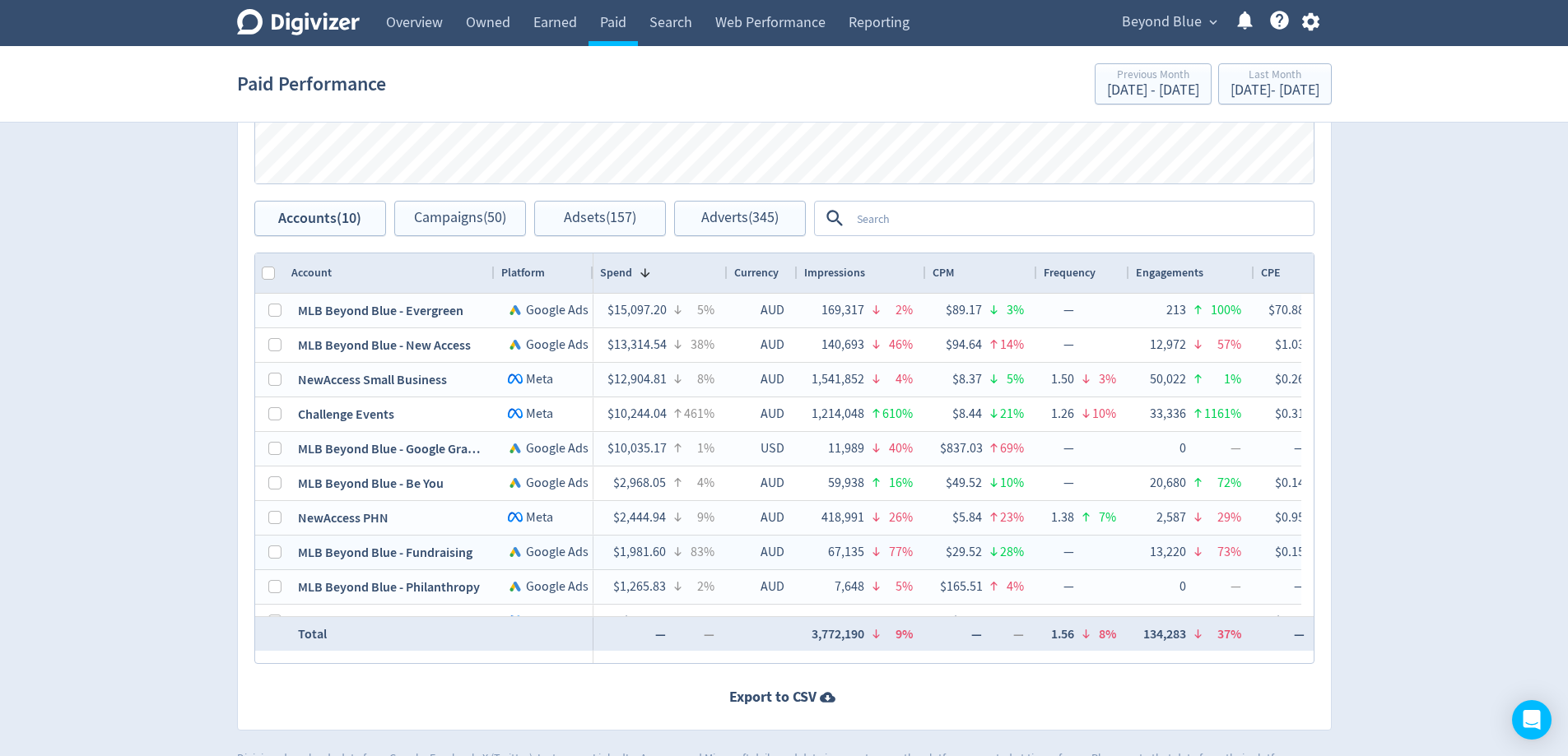
click at [676, 274] on div "Spend 1" at bounding box center [661, 273] width 122 height 31
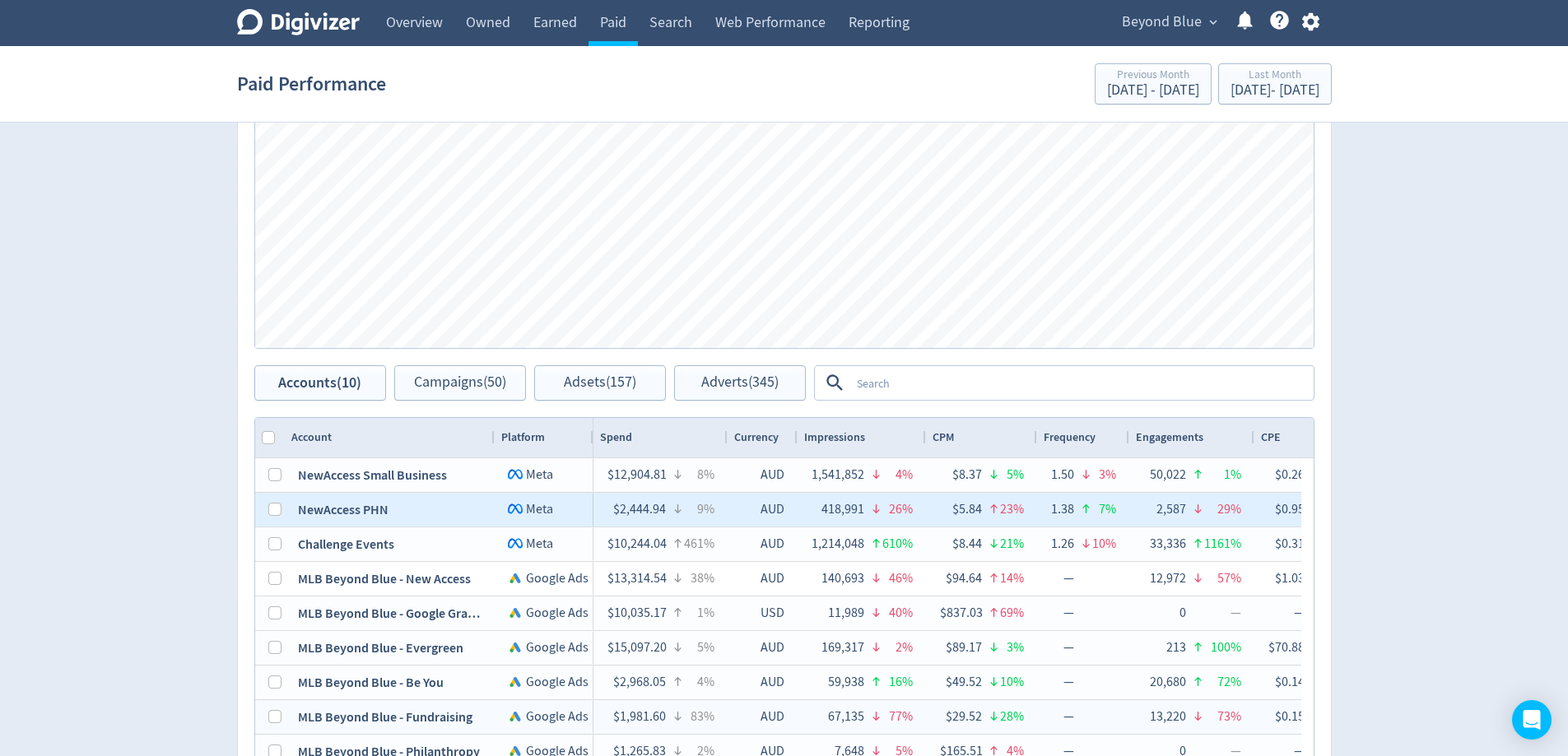
scroll to position [23, 0]
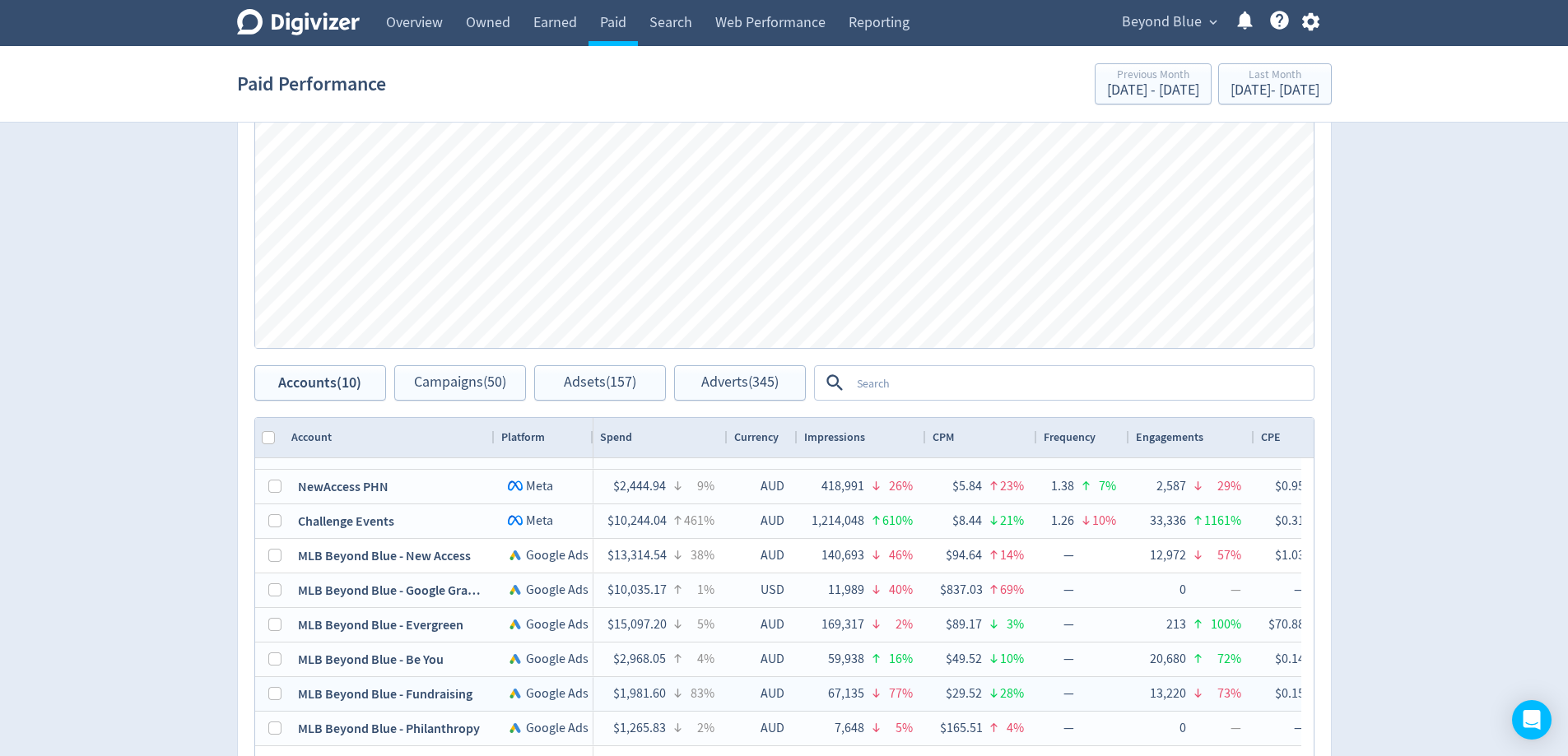
click at [666, 435] on div "Spend" at bounding box center [661, 437] width 122 height 31
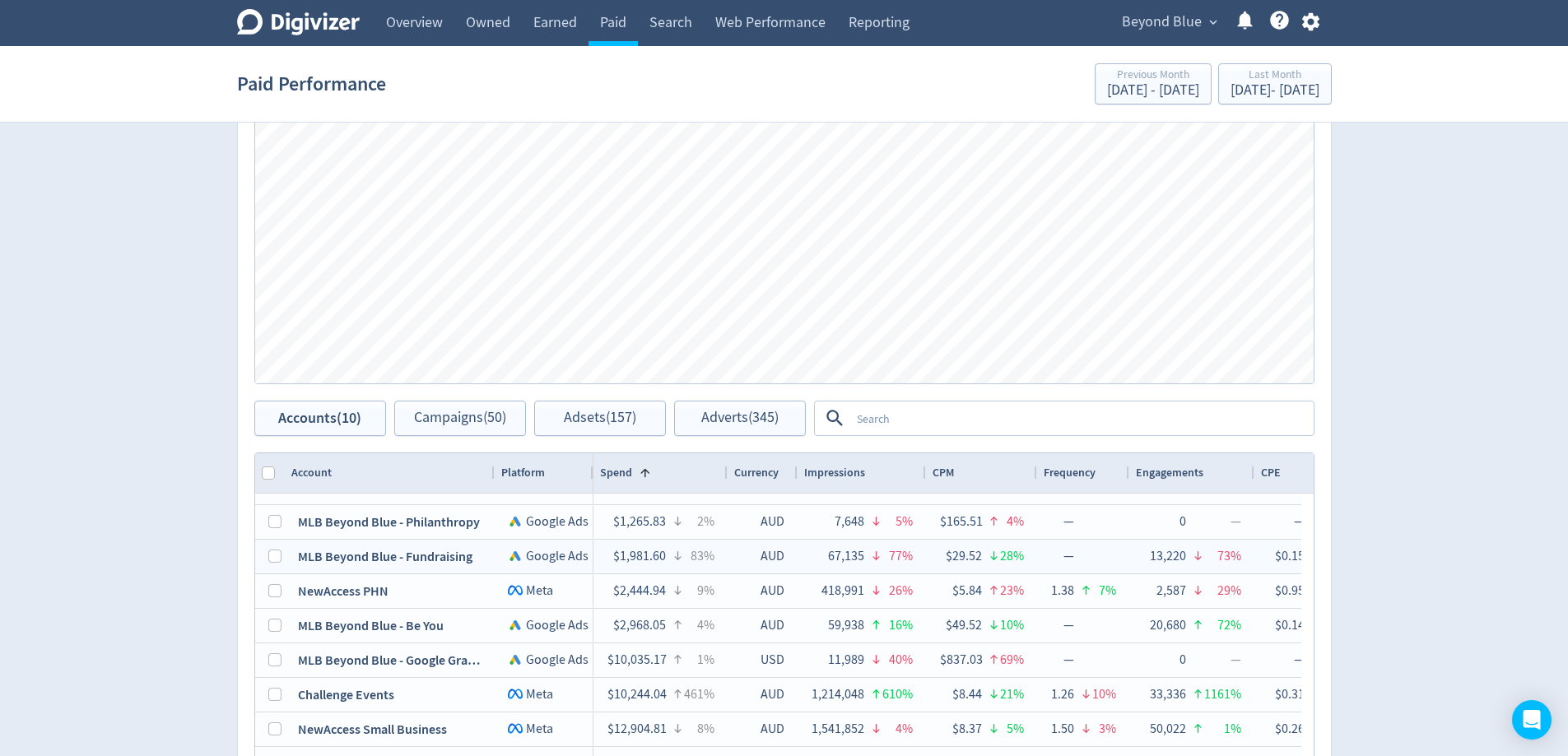
scroll to position [721, 0]
click at [985, 421] on textarea at bounding box center [1081, 419] width 462 height 30
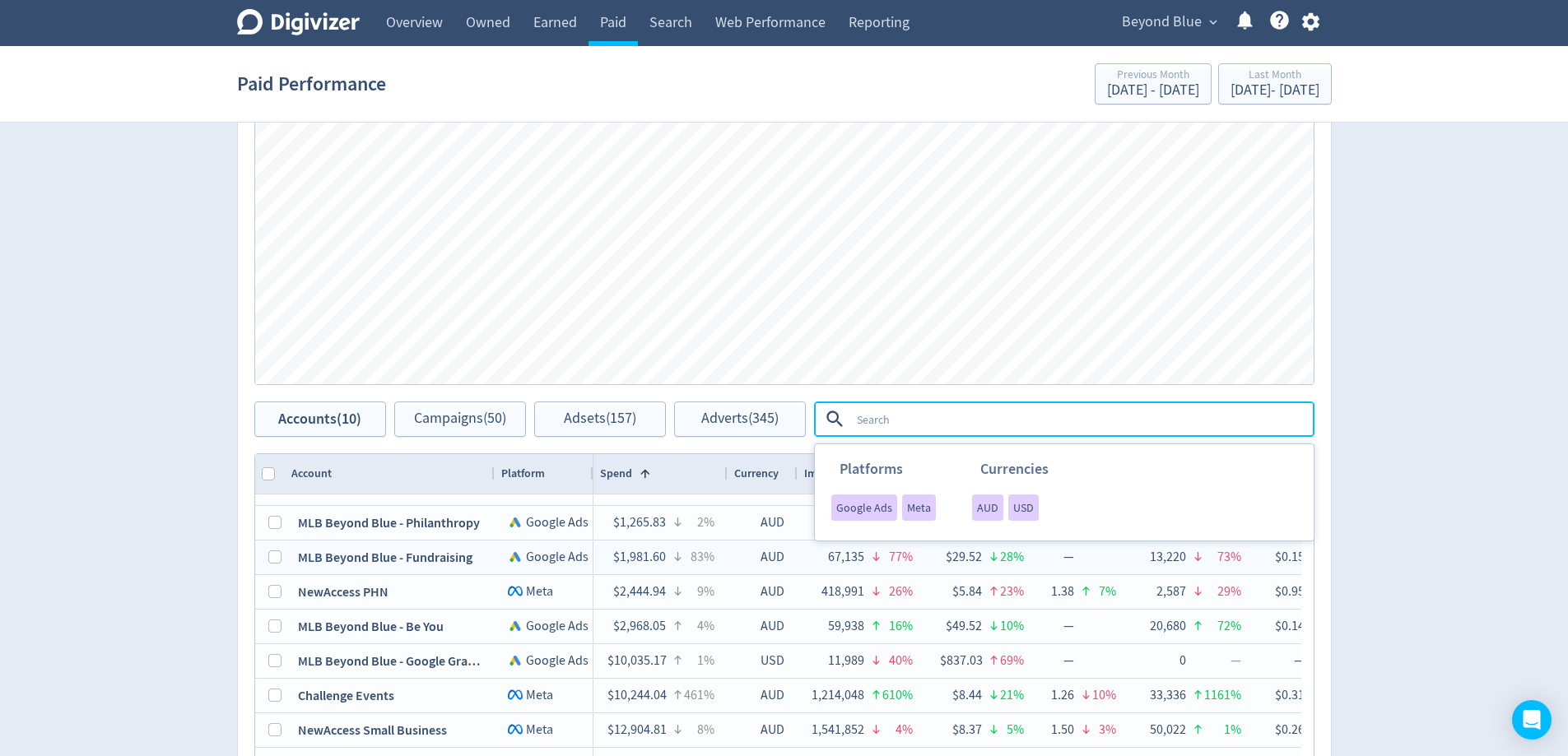
type textarea "f"
type textarea "Fundraising"
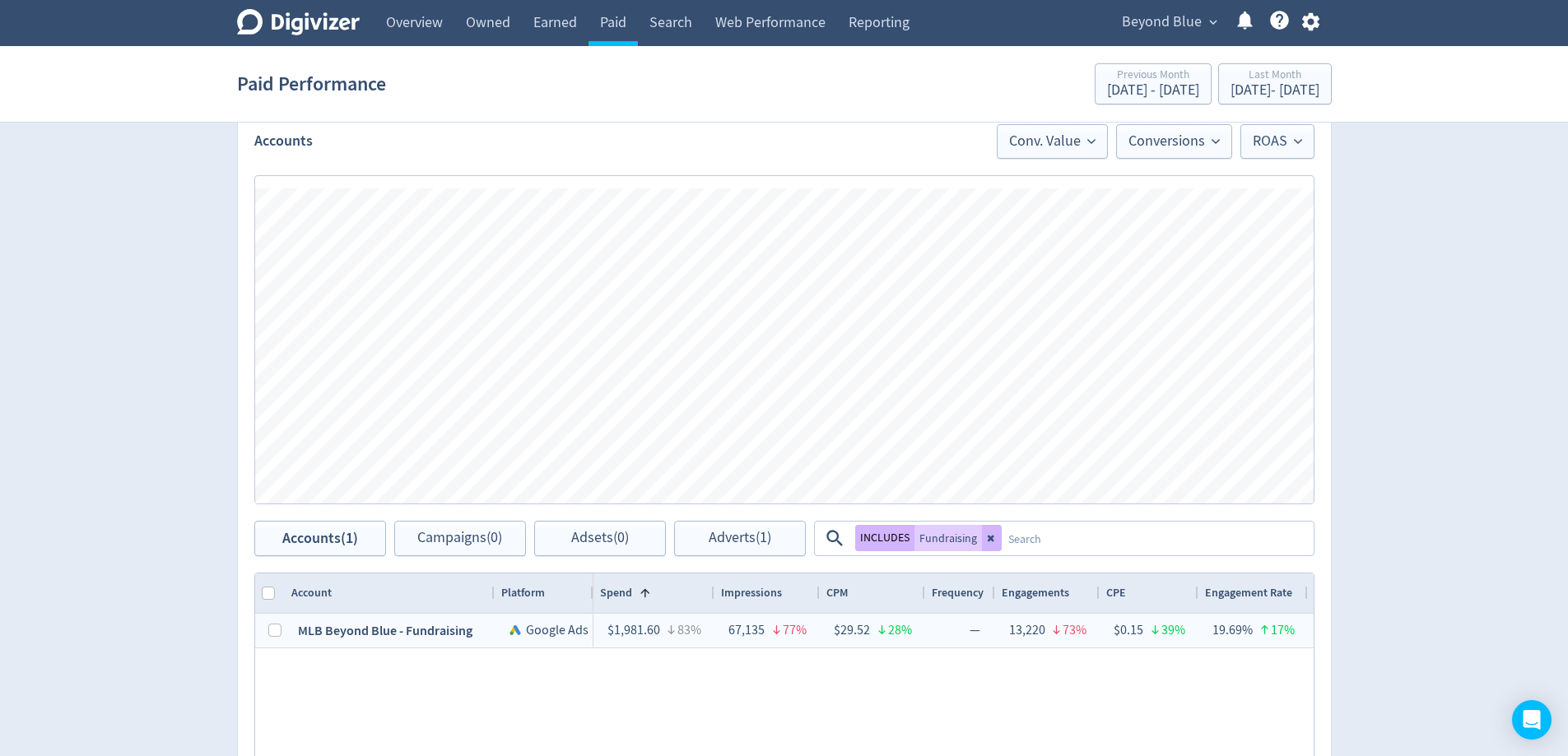
scroll to position [600, 0]
click at [1430, 373] on div "Digivizer Logo [PERSON_NAME] Logo Overview Owned Earned Paid Search Web Perform…" at bounding box center [784, 251] width 1568 height 1704
click at [1107, 91] on div "[DATE] - [DATE]" at bounding box center [1153, 90] width 92 height 15
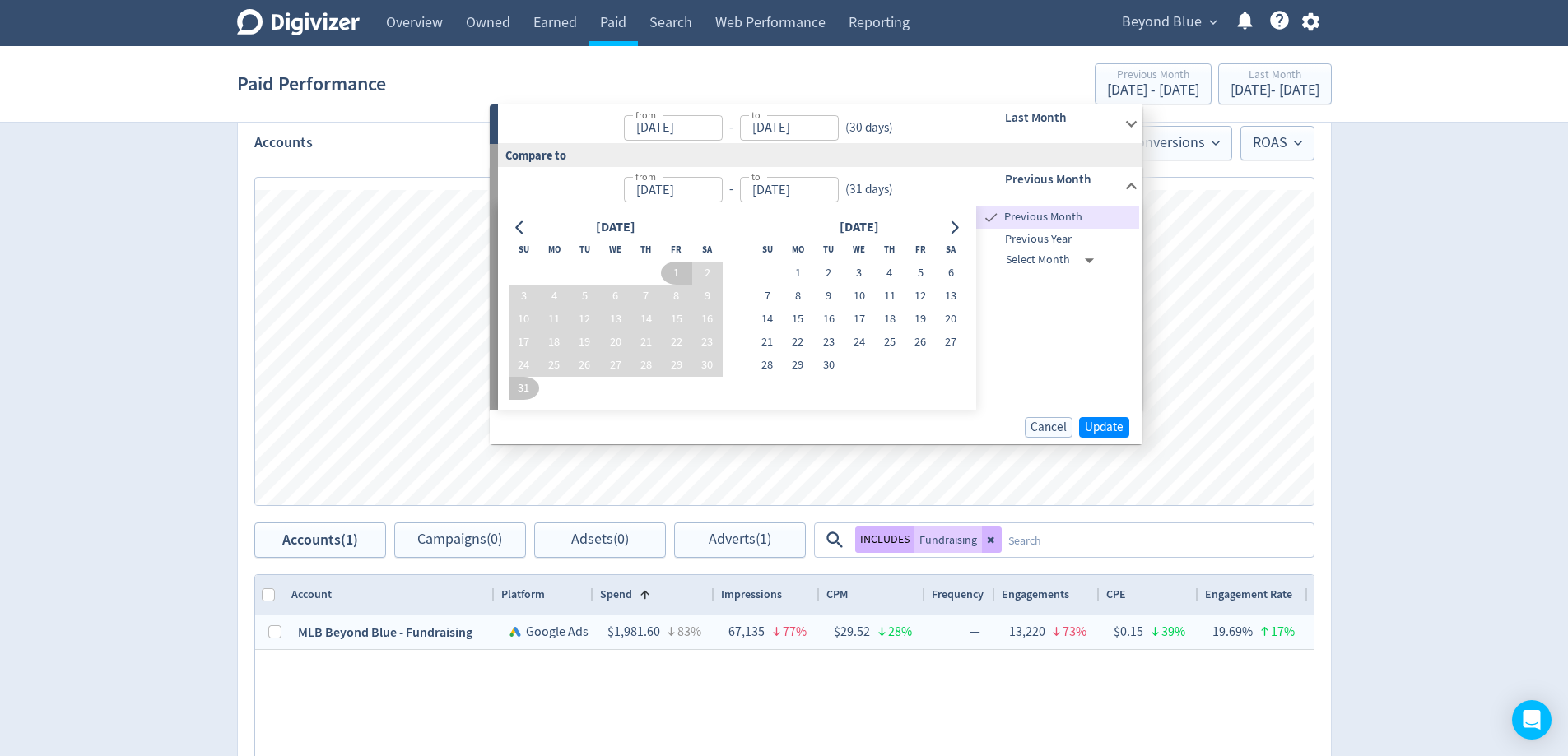
click at [769, 256] on th "Su" at bounding box center [768, 251] width 30 height 23
click at [785, 265] on td "1" at bounding box center [798, 274] width 30 height 23
drag, startPoint x: 797, startPoint y: 277, endPoint x: 826, endPoint y: 321, distance: 52.7
click at [798, 277] on button "1" at bounding box center [798, 274] width 30 height 23
type input "[DATE]"
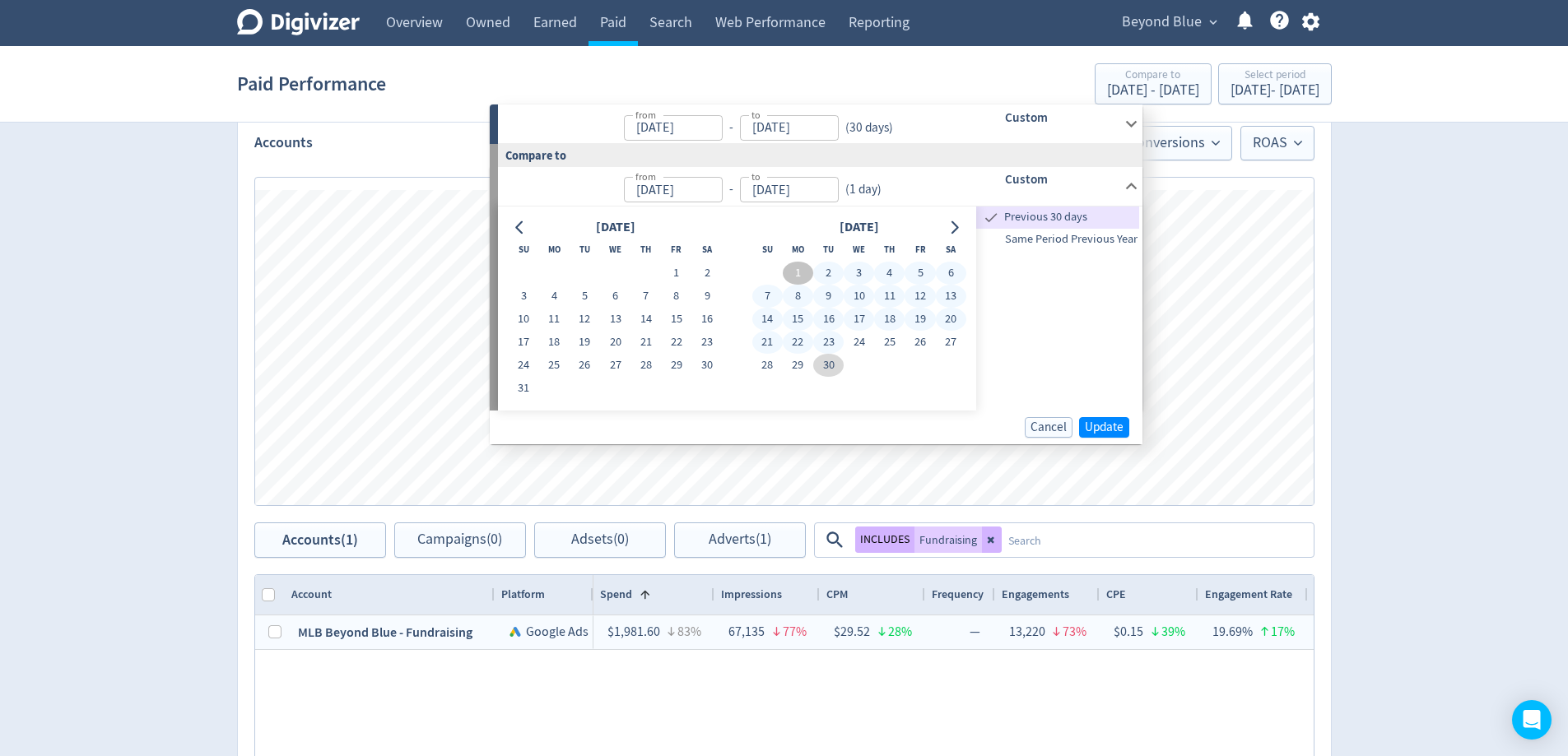
click at [837, 356] on button "30" at bounding box center [828, 366] width 30 height 23
type input "[DATE]"
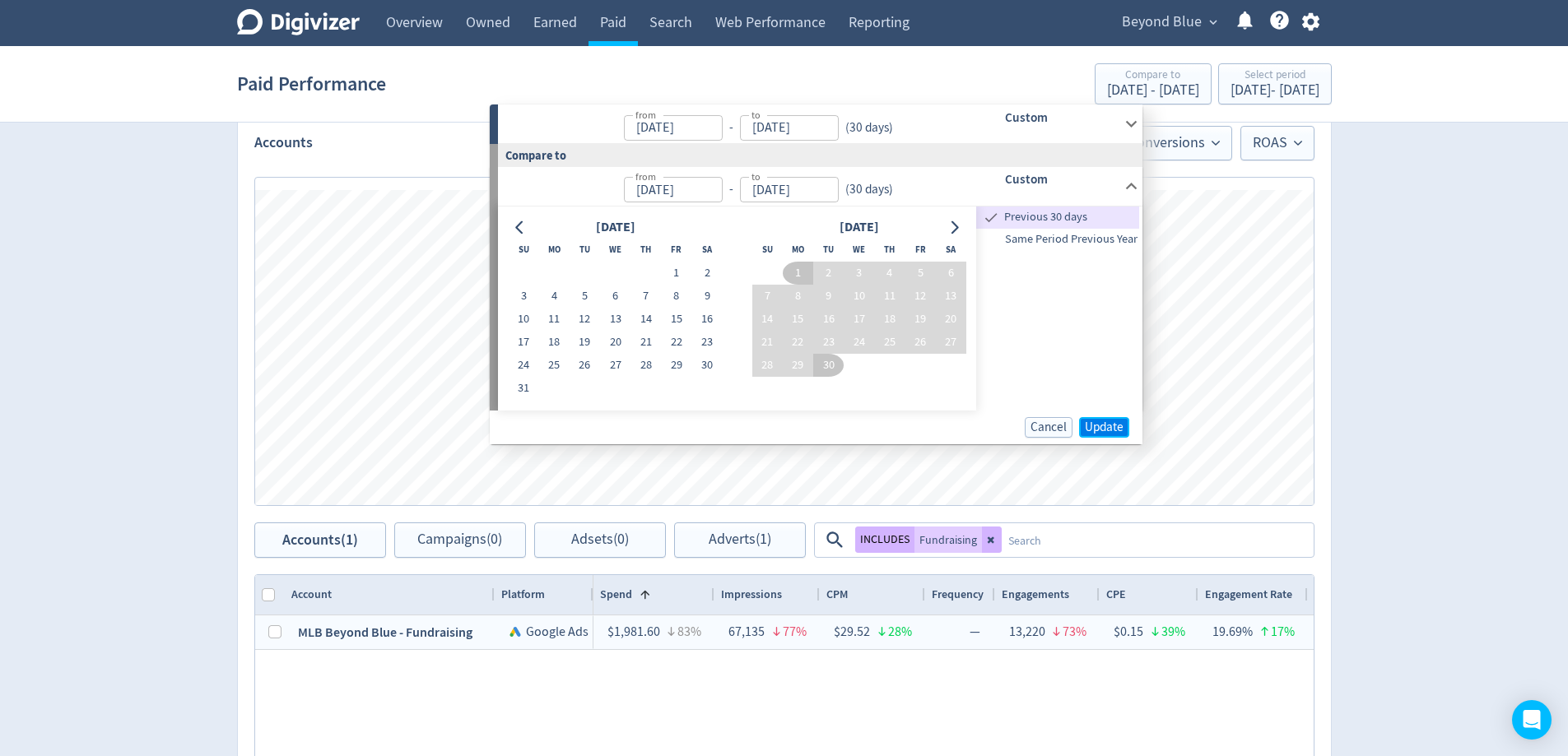
click at [1108, 428] on span "Update" at bounding box center [1104, 428] width 39 height 12
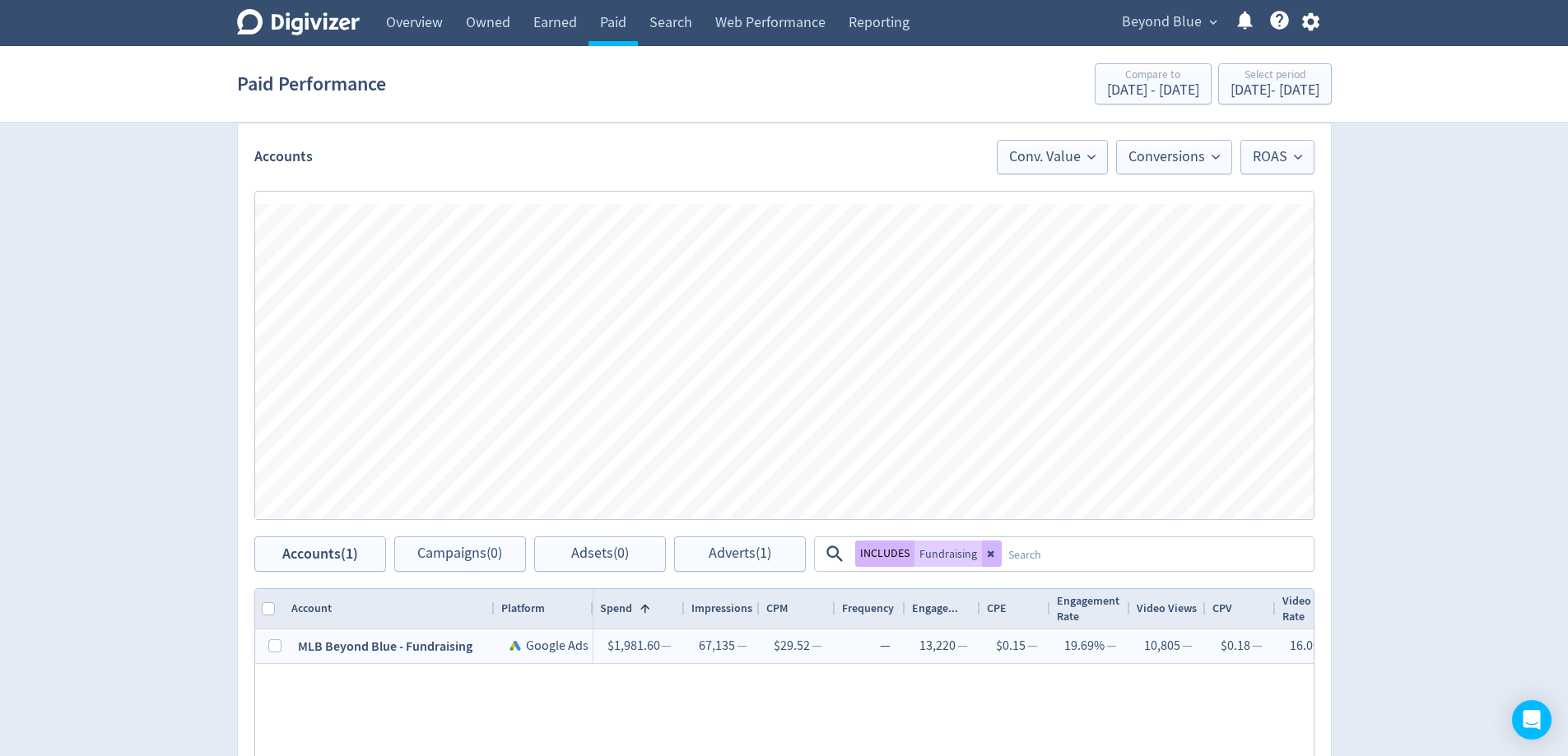
scroll to position [591, 0]
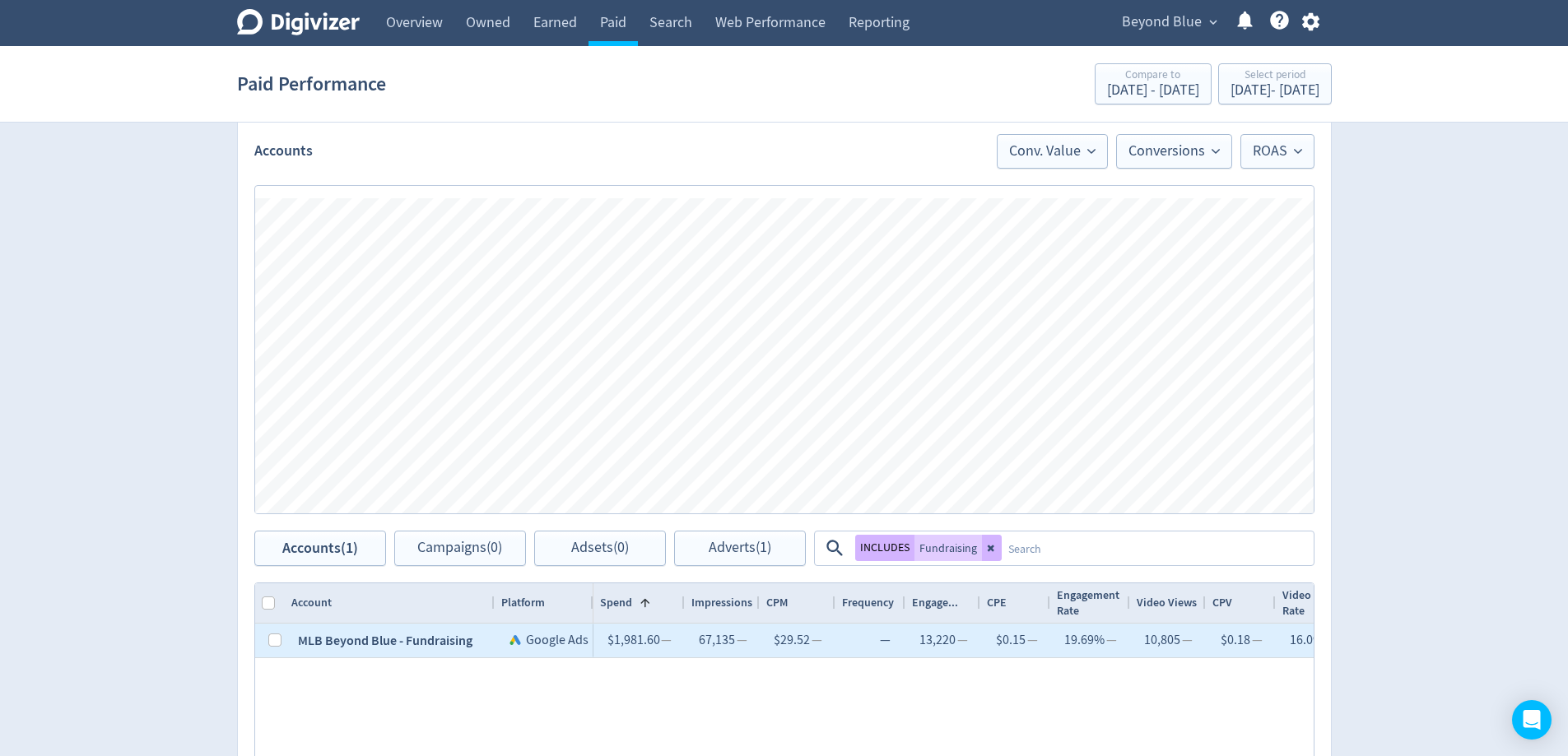
click at [852, 638] on div "—" at bounding box center [869, 641] width 43 height 32
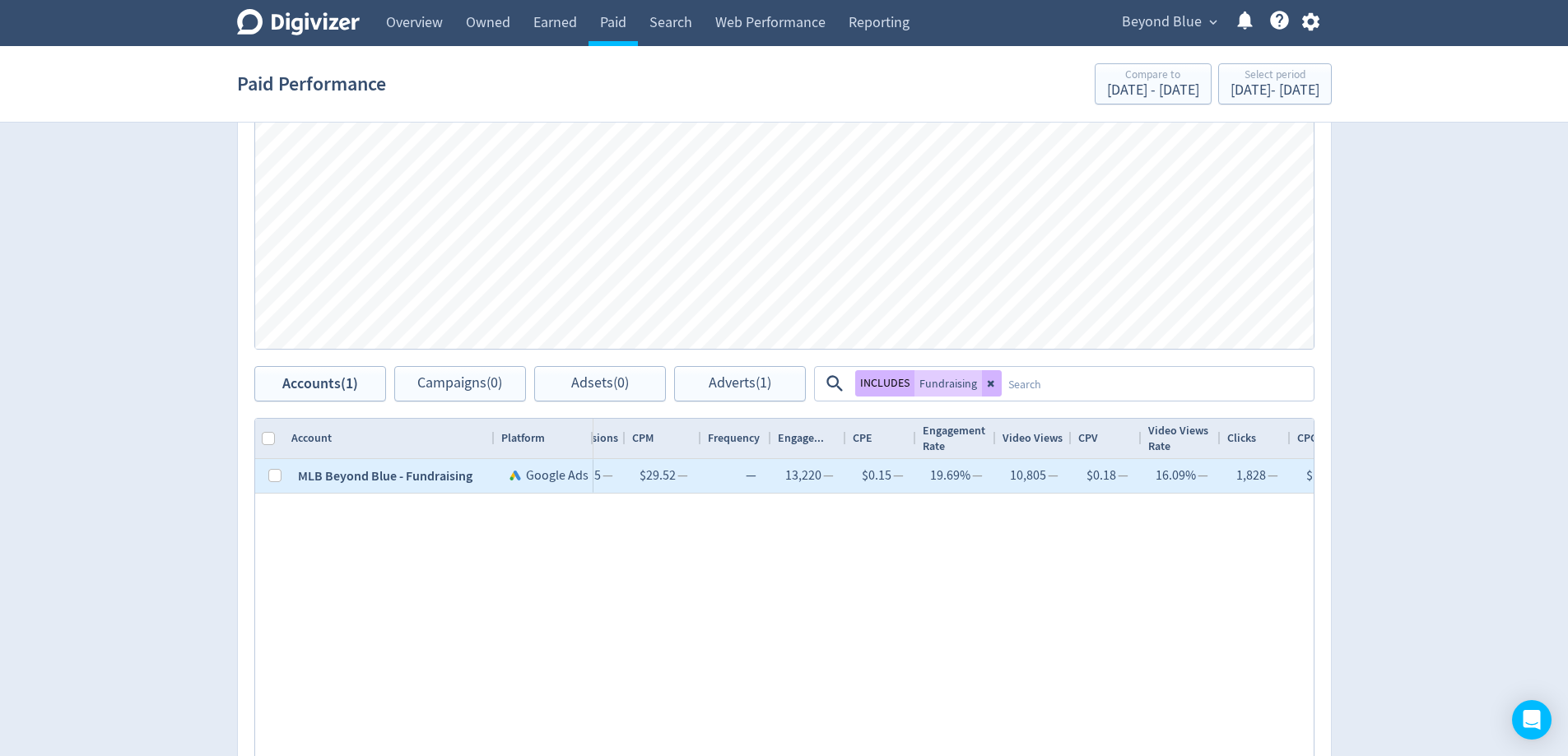
scroll to position [0, 0]
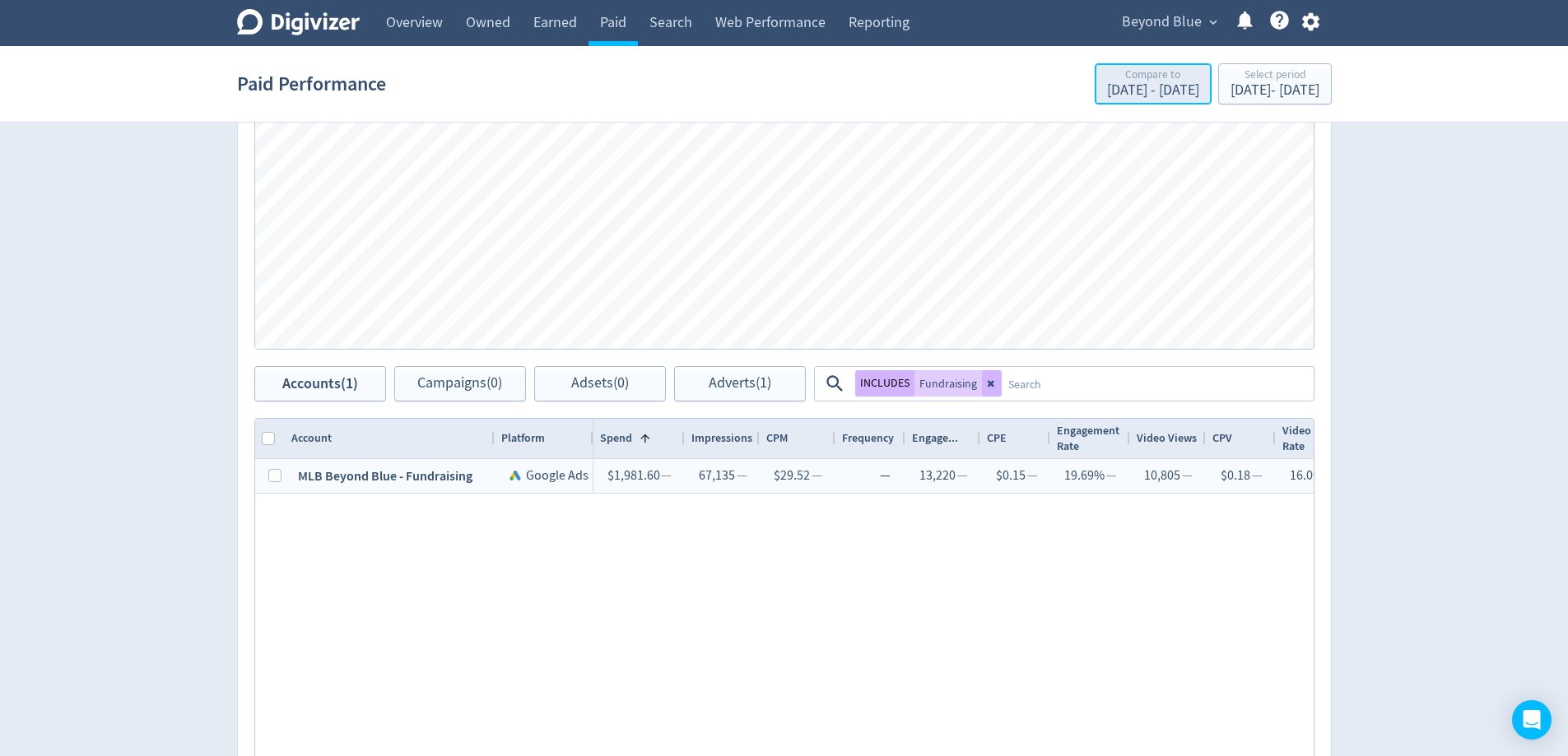
click at [1107, 88] on div "[DATE] - [DATE]" at bounding box center [1153, 90] width 92 height 15
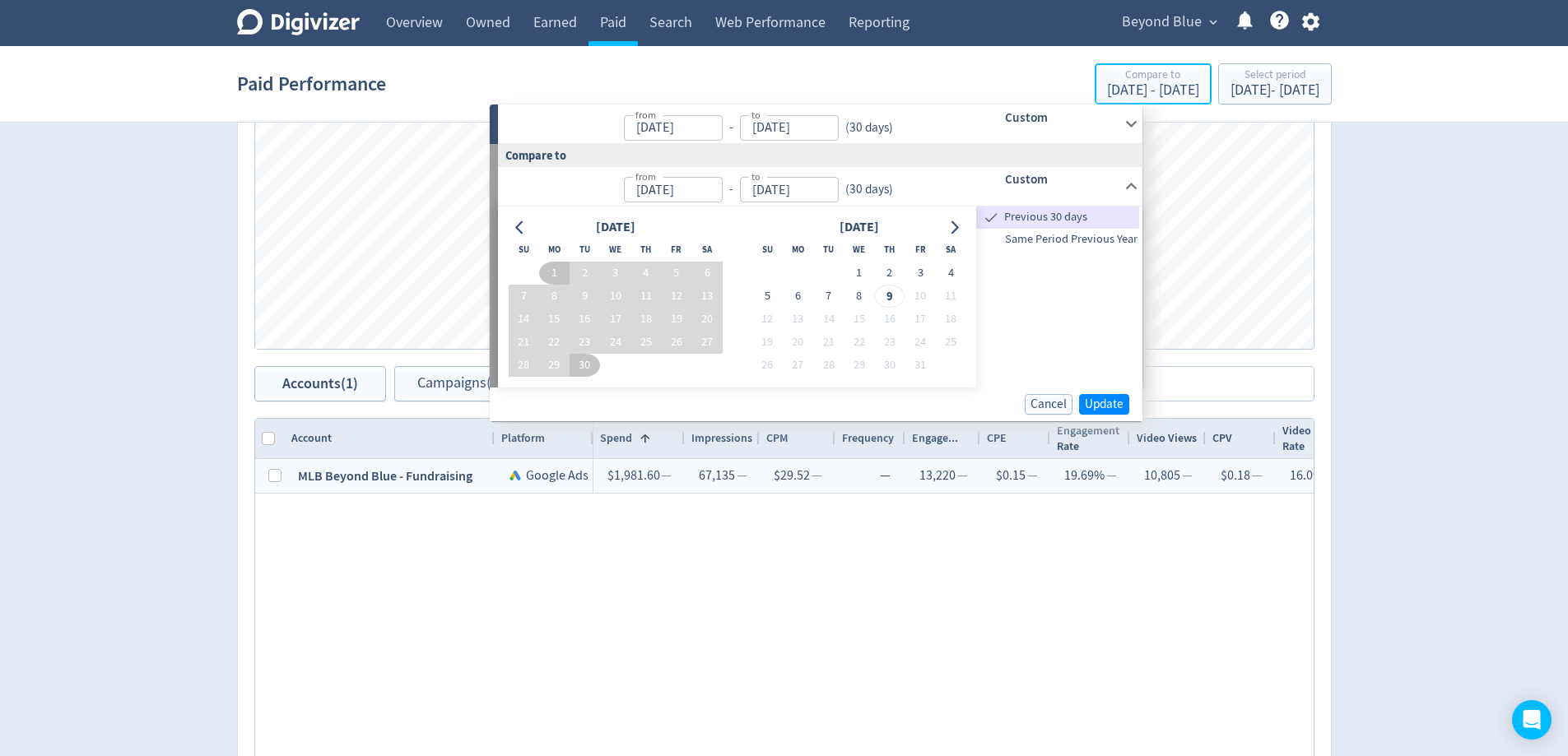
type input "[DATE]"
click at [787, 133] on input "[DATE]" at bounding box center [790, 127] width 99 height 26
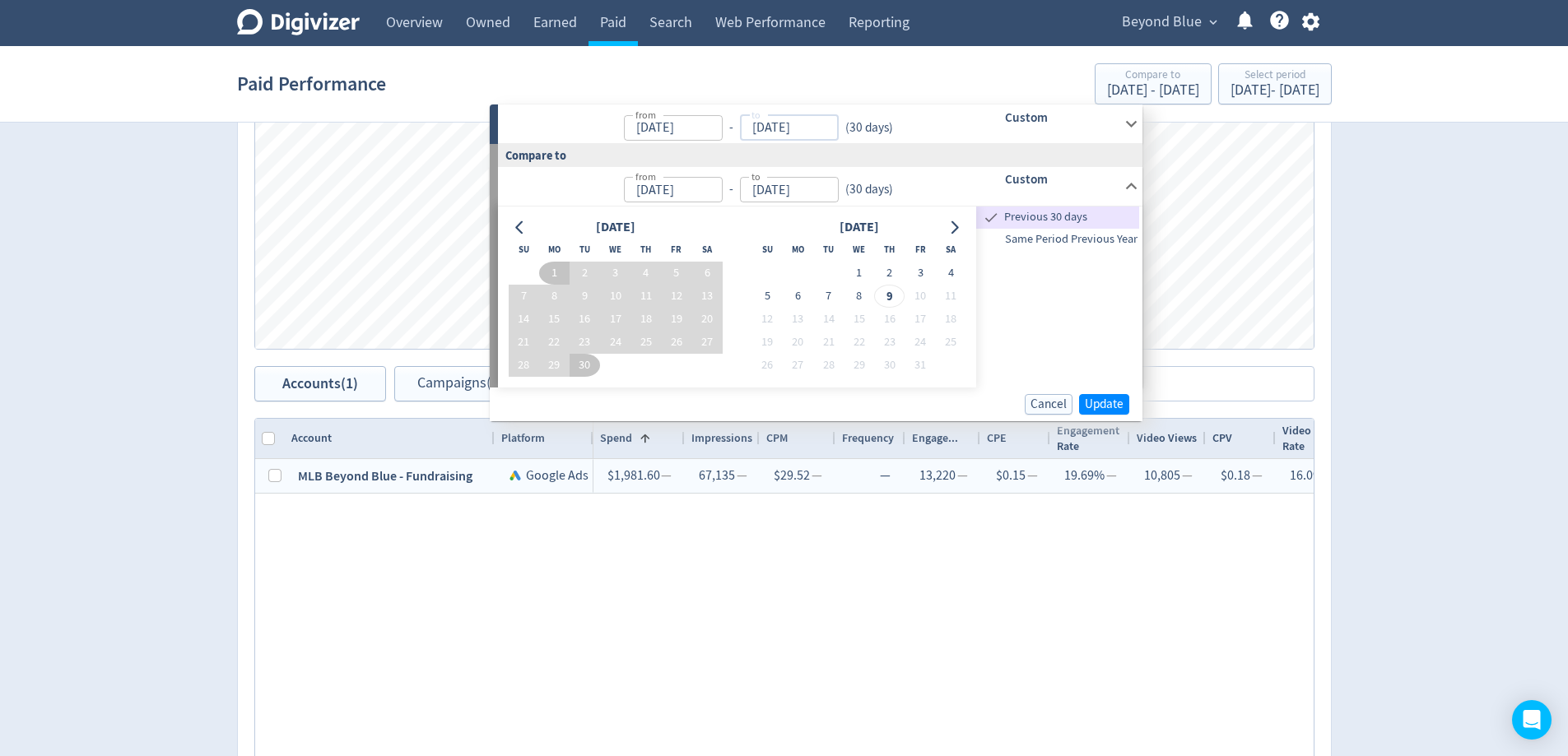
type input "[DATE]"
click at [1122, 127] on icon at bounding box center [1131, 123] width 22 height 22
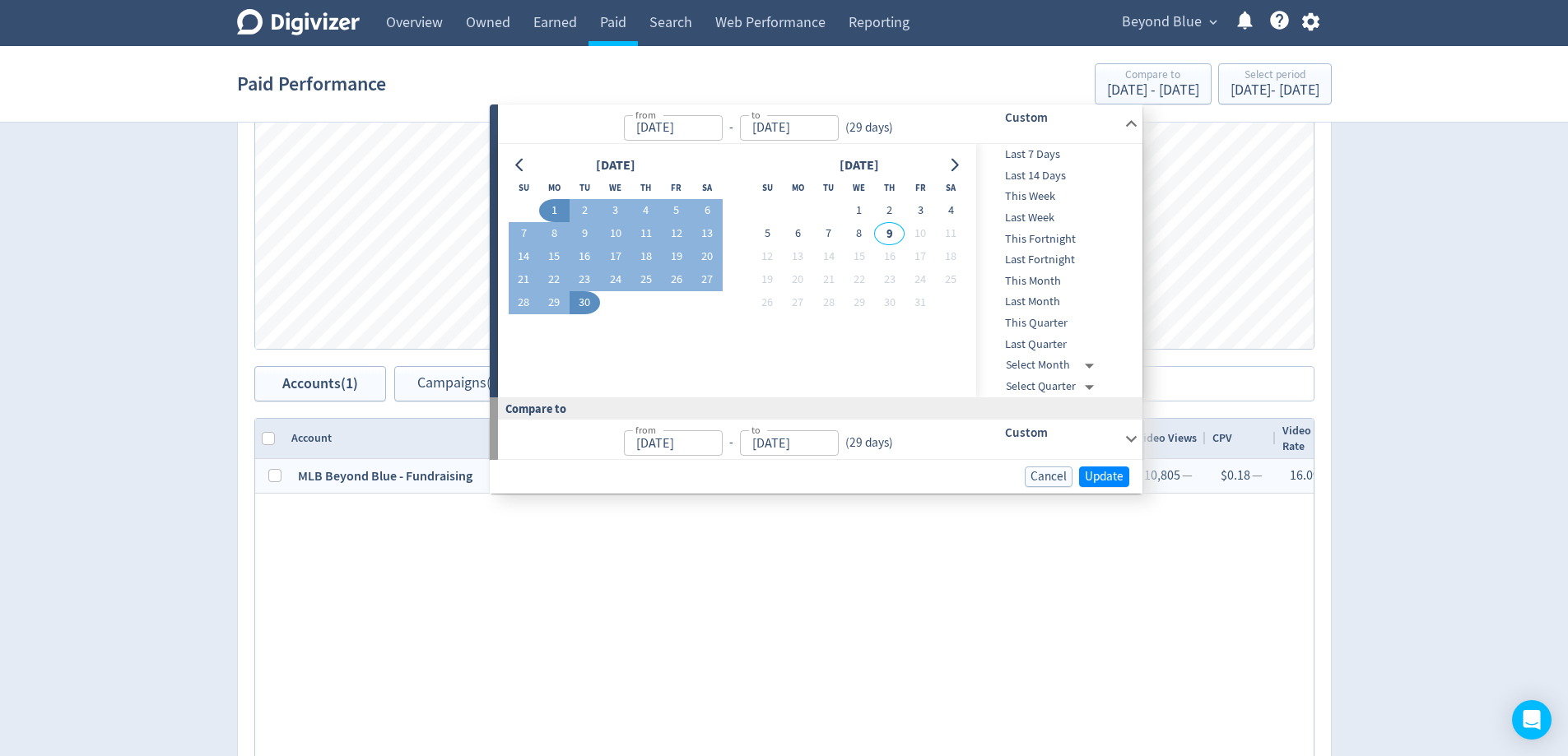
click at [1129, 127] on icon at bounding box center [1131, 123] width 22 height 22
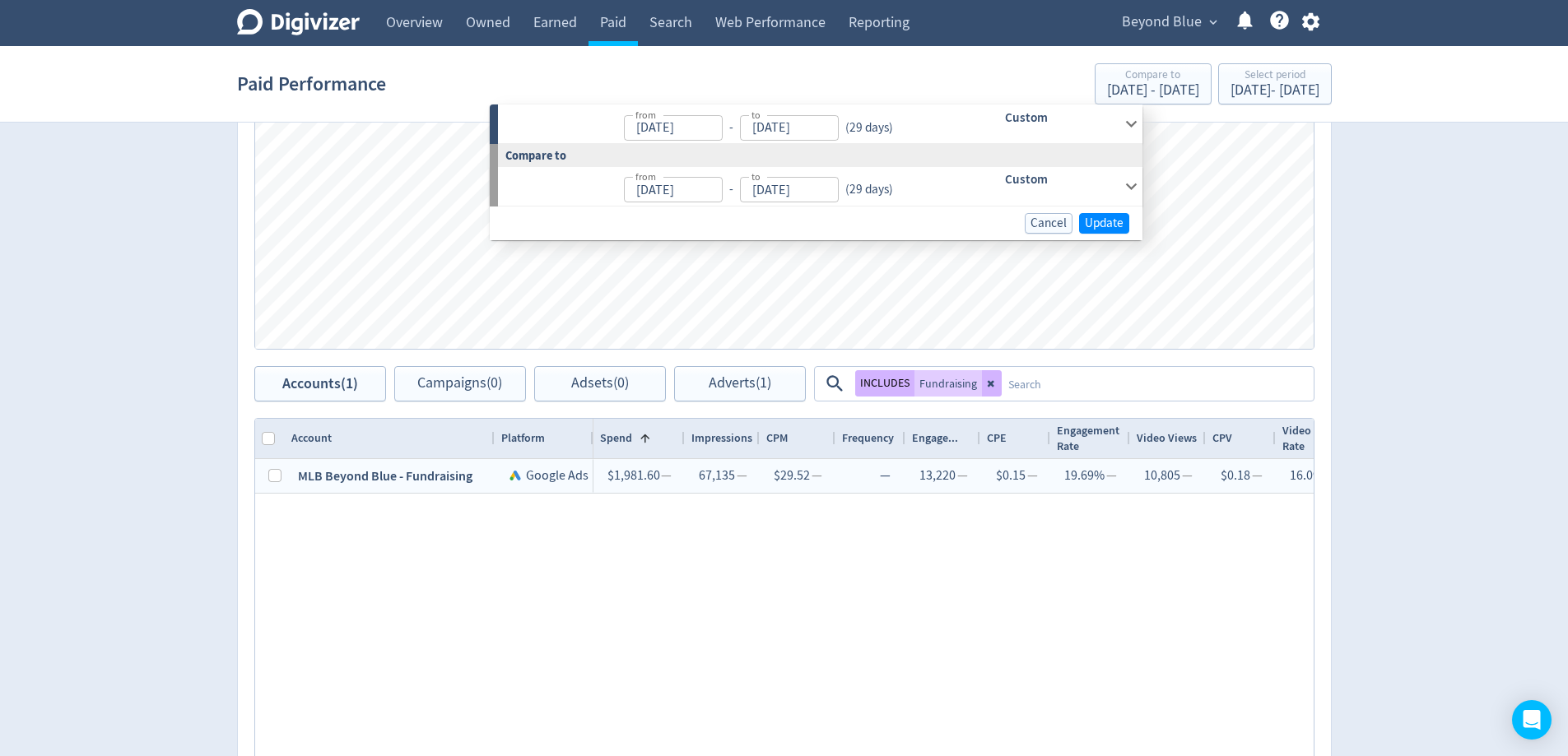
click at [1089, 178] on h6 "Custom" at bounding box center [1061, 180] width 112 height 19
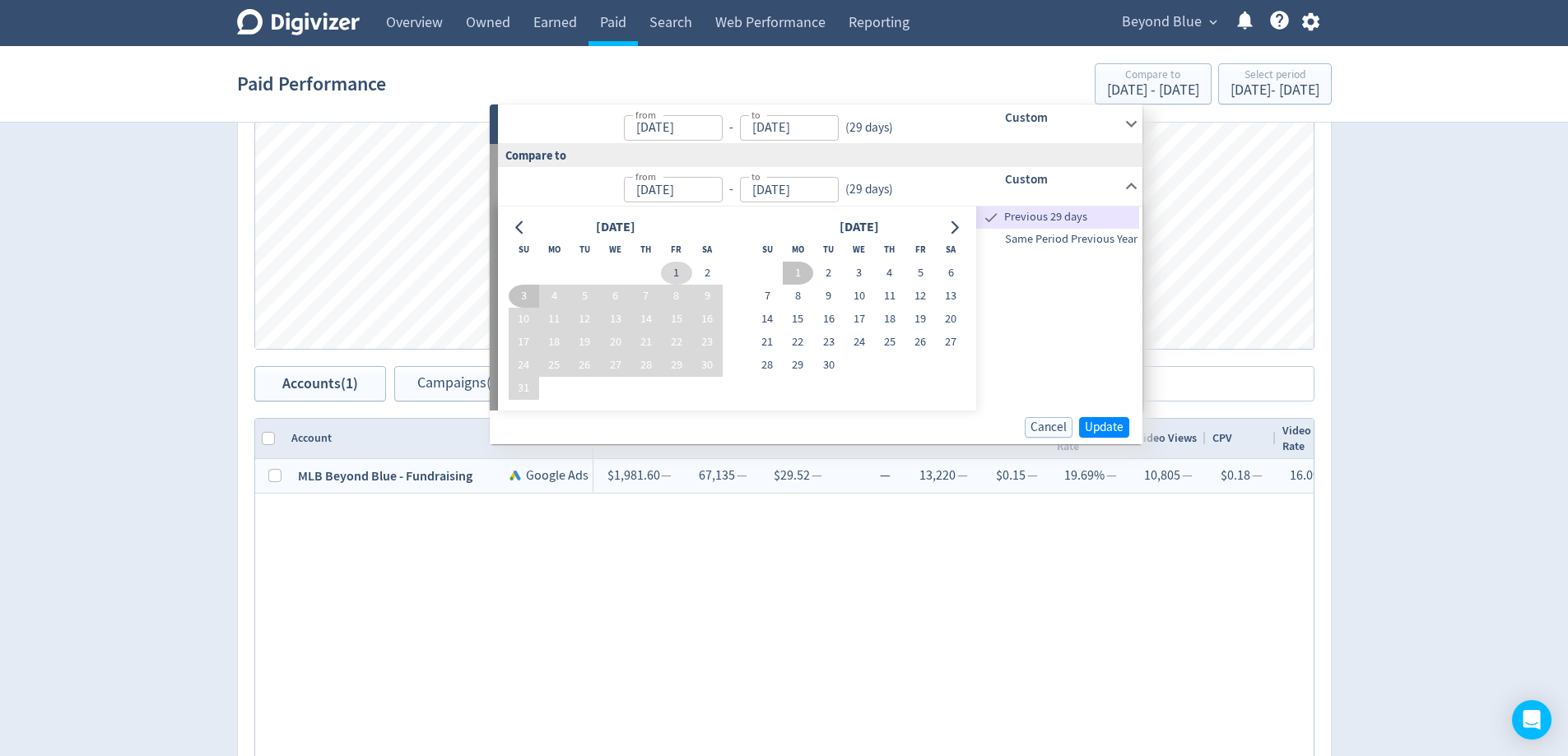
click at [665, 271] on button "1" at bounding box center [676, 274] width 30 height 23
type input "[DATE]"
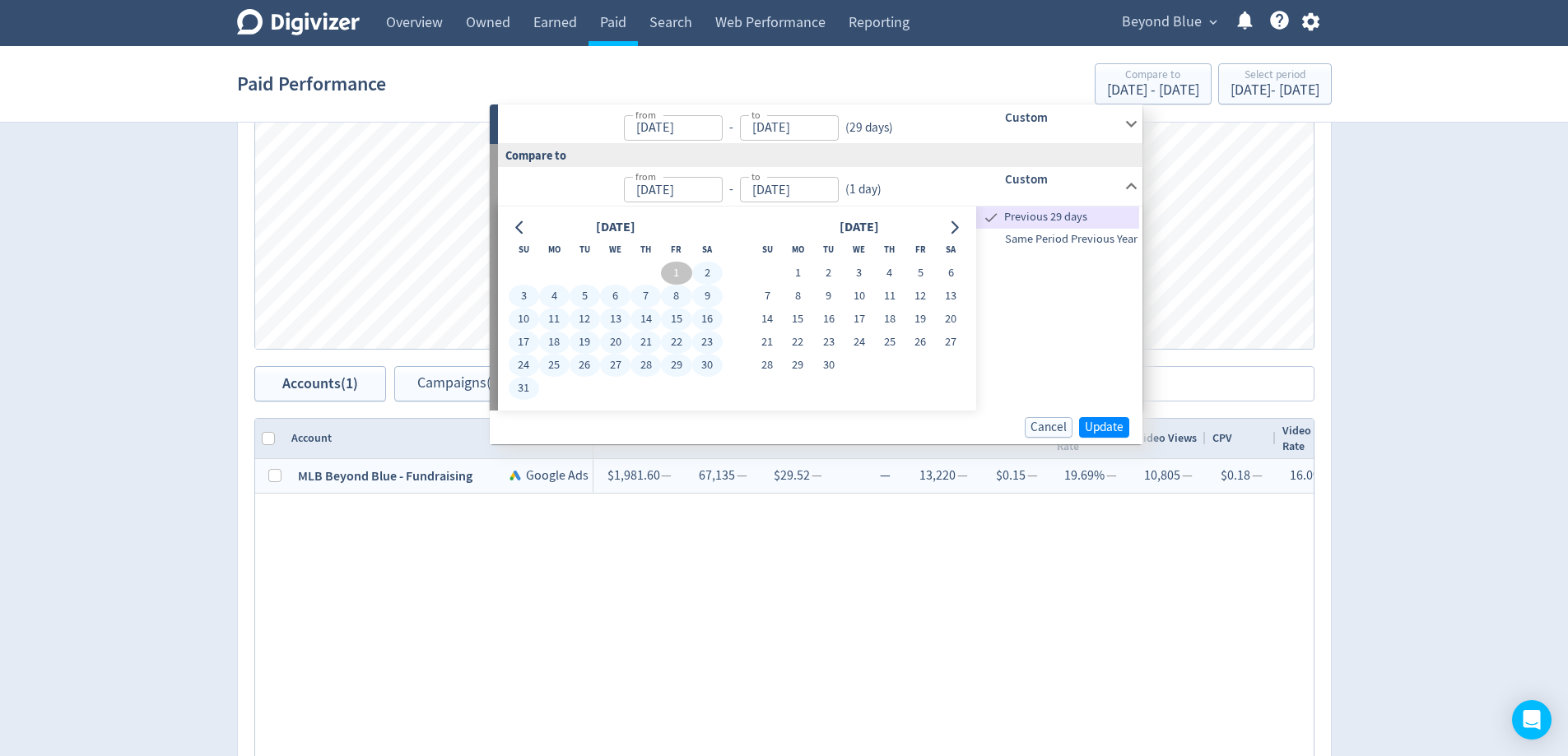
click at [525, 397] on button "31" at bounding box center [524, 389] width 30 height 23
type input "[DATE]"
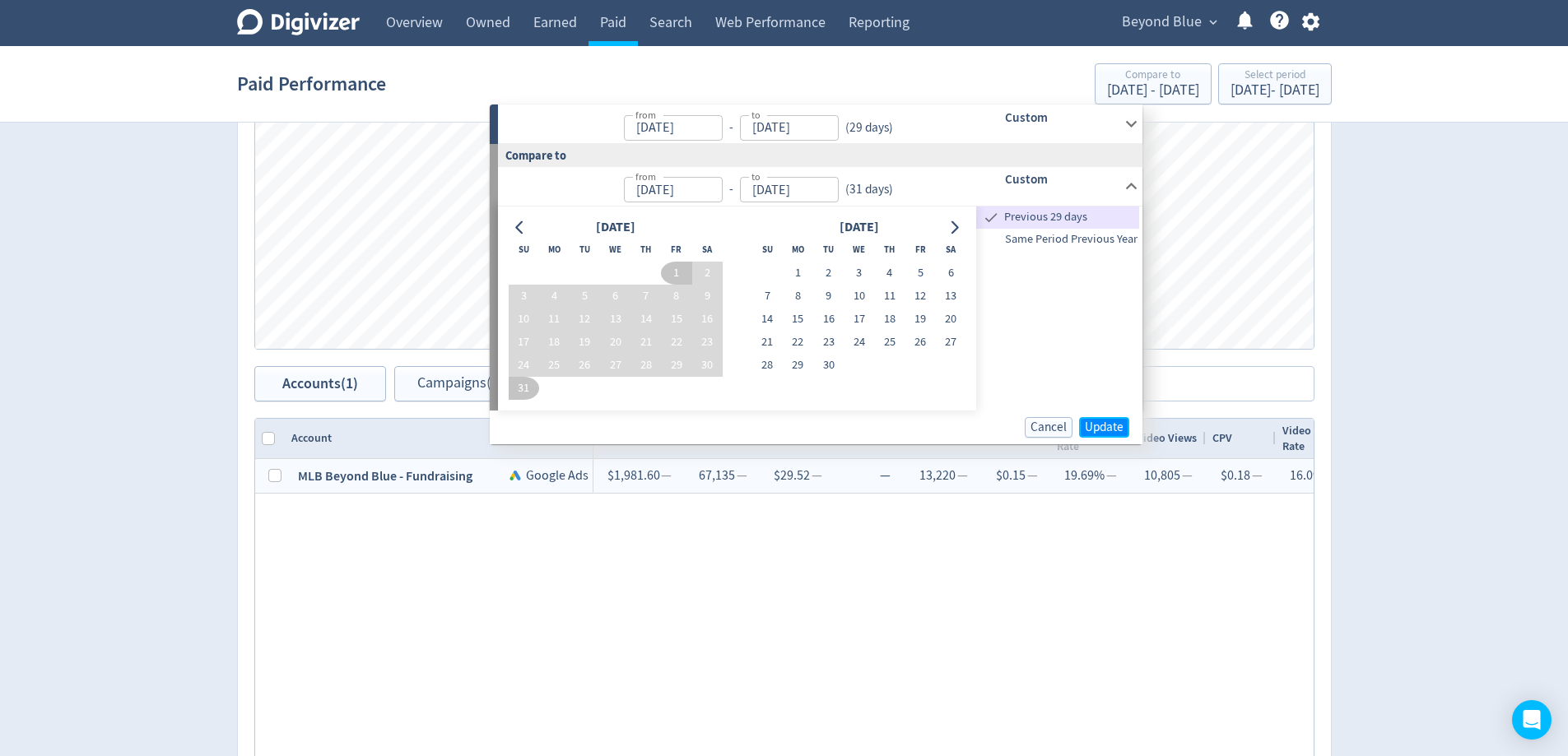
click at [1116, 422] on span "Update" at bounding box center [1104, 428] width 39 height 12
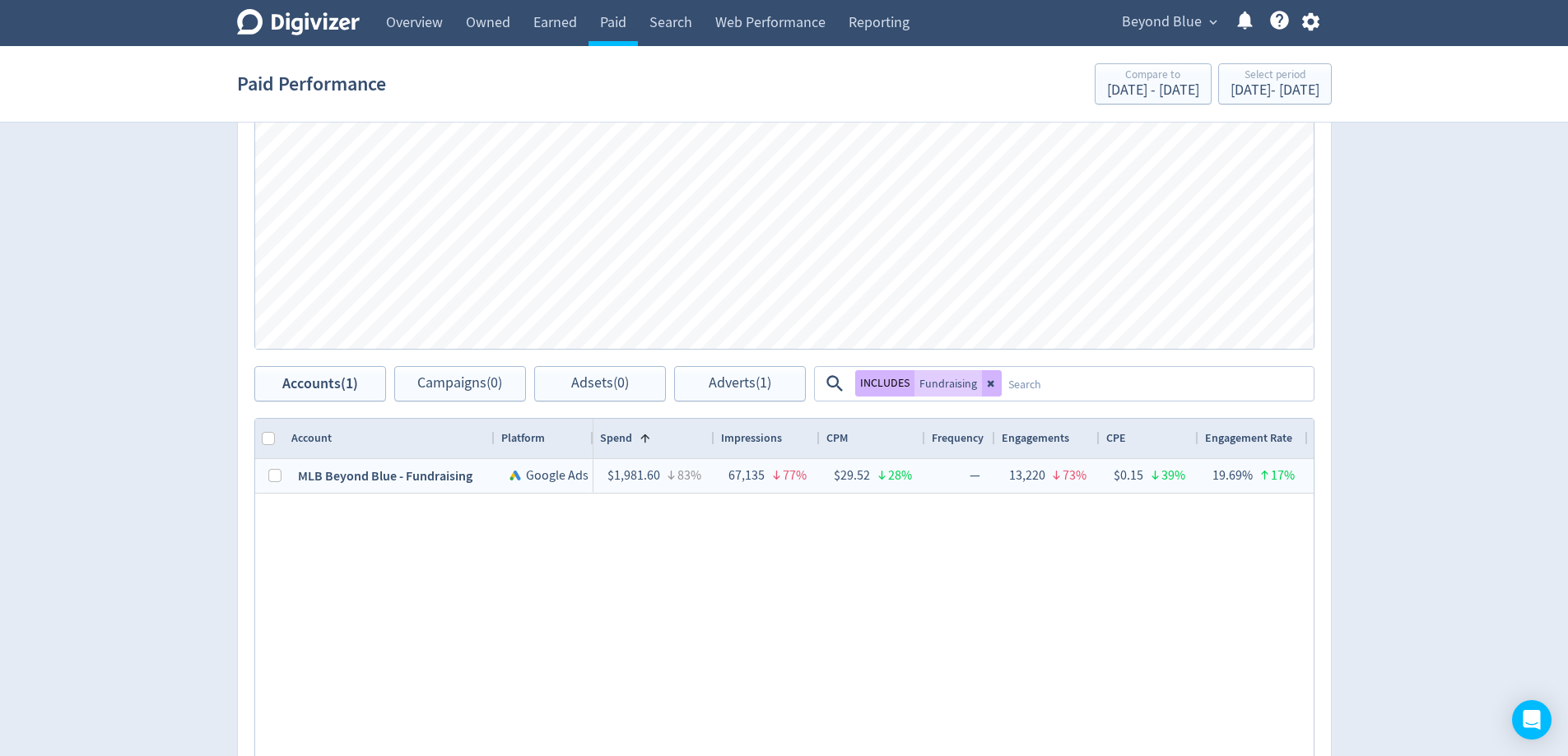
click at [1421, 285] on div "Digivizer Logo [PERSON_NAME] Logo Overview Owned Earned Paid Search Web Perform…" at bounding box center [784, 96] width 1568 height 1704
click at [1261, 88] on div "[DATE] - [DATE]" at bounding box center [1275, 90] width 89 height 15
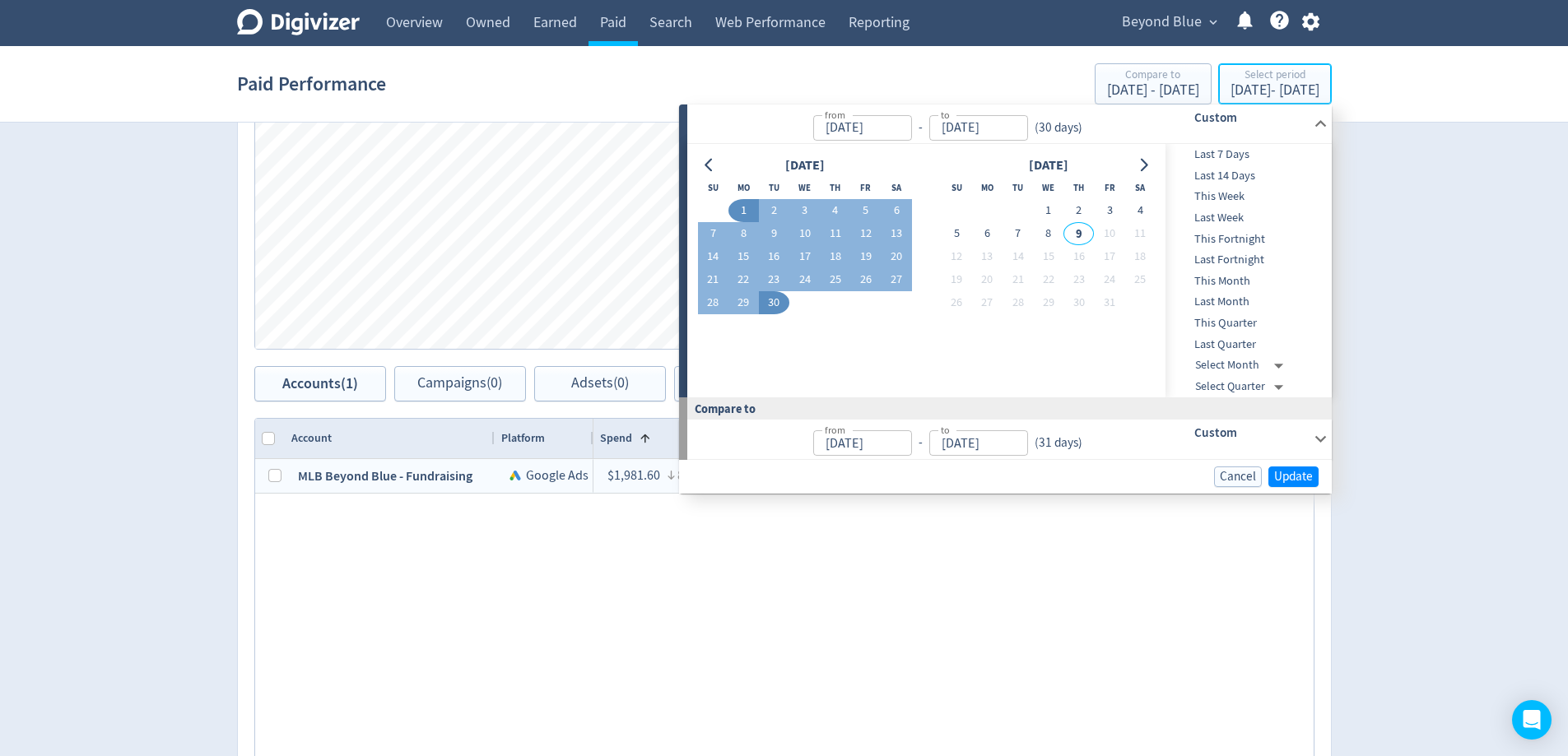
type input "[DATE]"
click at [1436, 148] on div "Digivizer Logo [PERSON_NAME] Logo Overview Owned Earned Paid Search Web Perform…" at bounding box center [784, 96] width 1568 height 1704
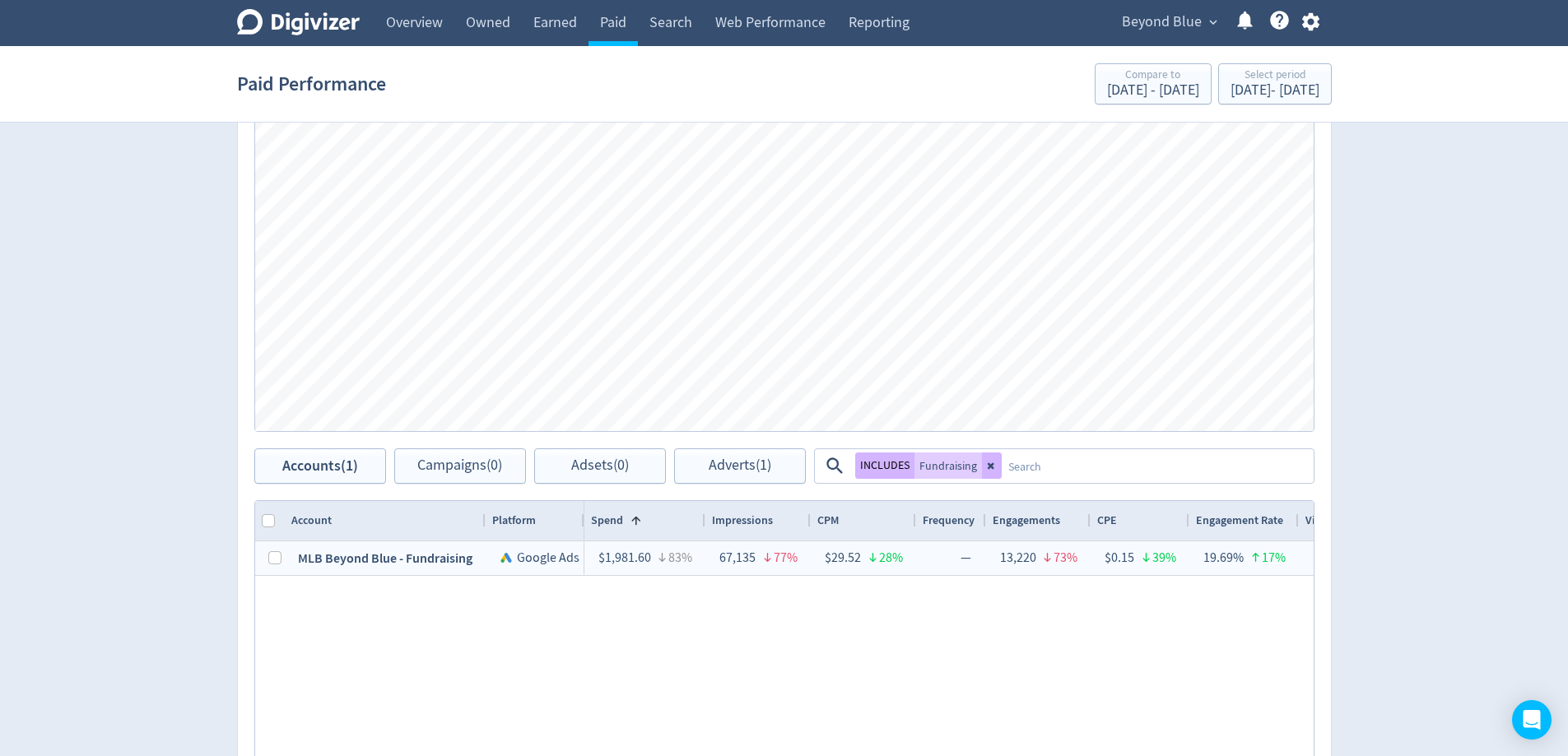
click at [483, 524] on div at bounding box center [484, 521] width 6 height 40
